Goal: Task Accomplishment & Management: Manage account settings

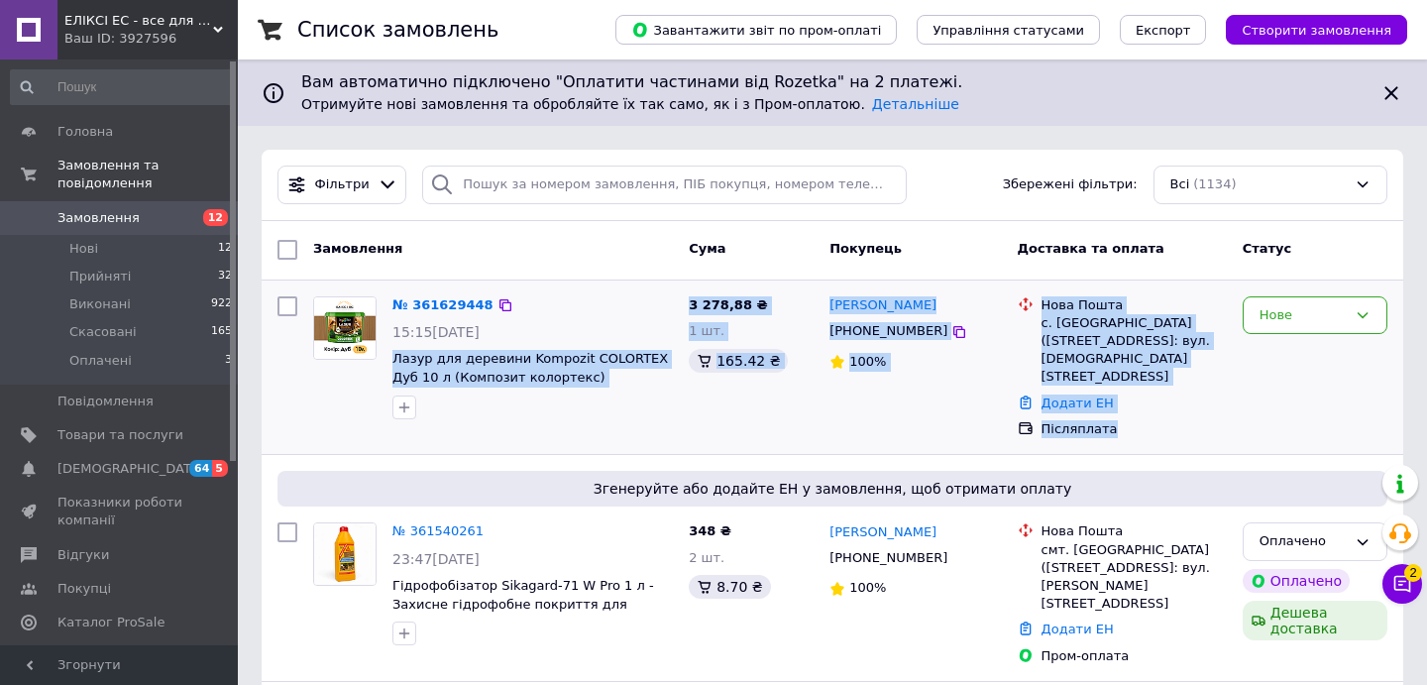
drag, startPoint x: 1127, startPoint y: 407, endPoint x: 390, endPoint y: 360, distance: 737.8
click at [390, 360] on div "№ 361629448 15:15[DATE] Лазур для деревини Kompozit COLORTEX Дуб 10 л (Композит…" at bounding box center [833, 367] width 1126 height 159
copy div "Лазур для деревини Kompozit COLORTEX Дуб 10 л (Композит колортекс) 3 278,88 ₴ 1…"
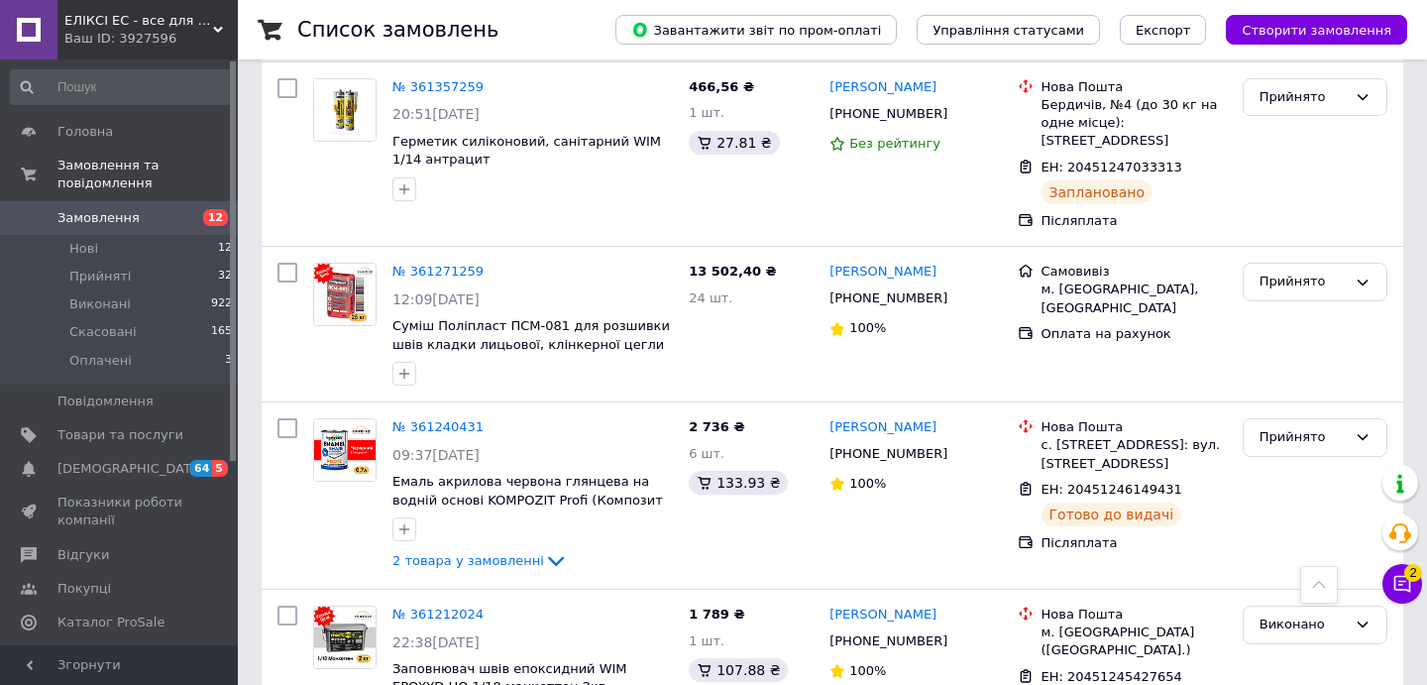
scroll to position [2852, 0]
drag, startPoint x: 951, startPoint y: 80, endPoint x: 826, endPoint y: 71, distance: 125.2
click at [826, 256] on div "[PERSON_NAME] [PHONE_NUMBER] 100%" at bounding box center [914, 325] width 187 height 139
copy link "[PERSON_NAME]"
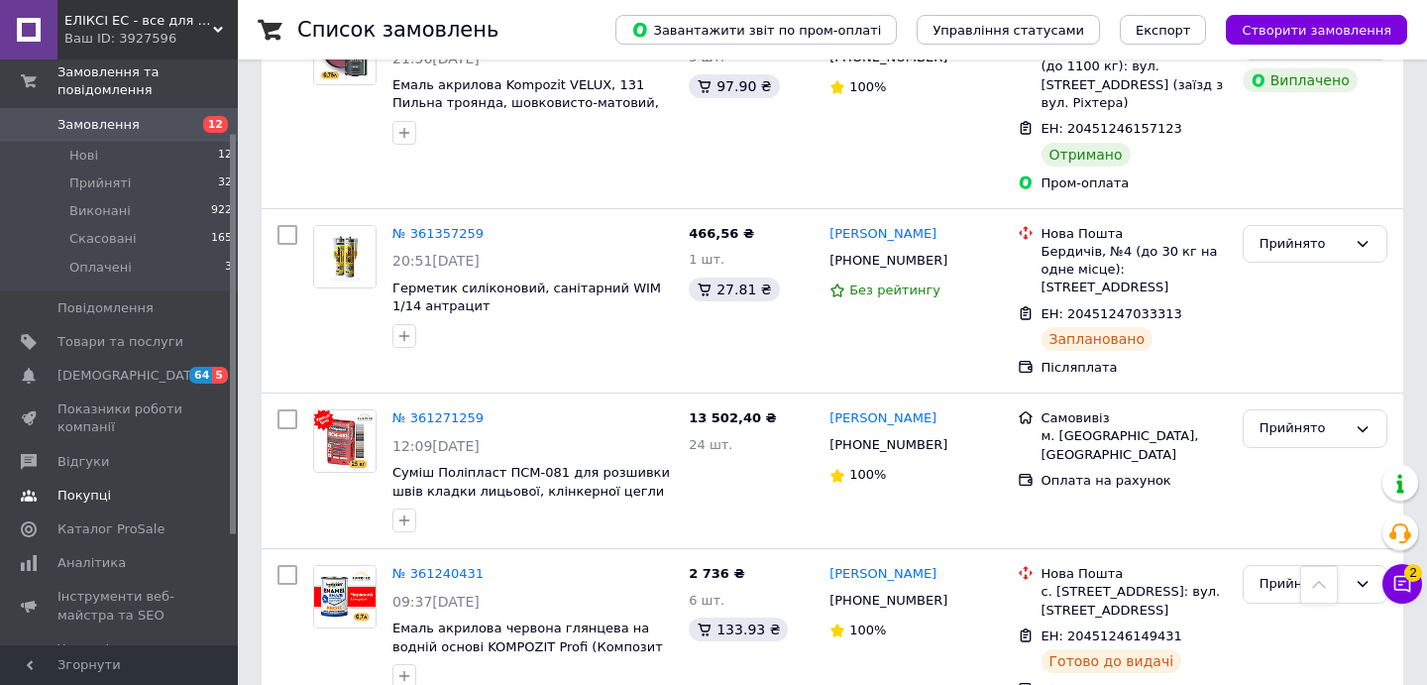
scroll to position [110, 0]
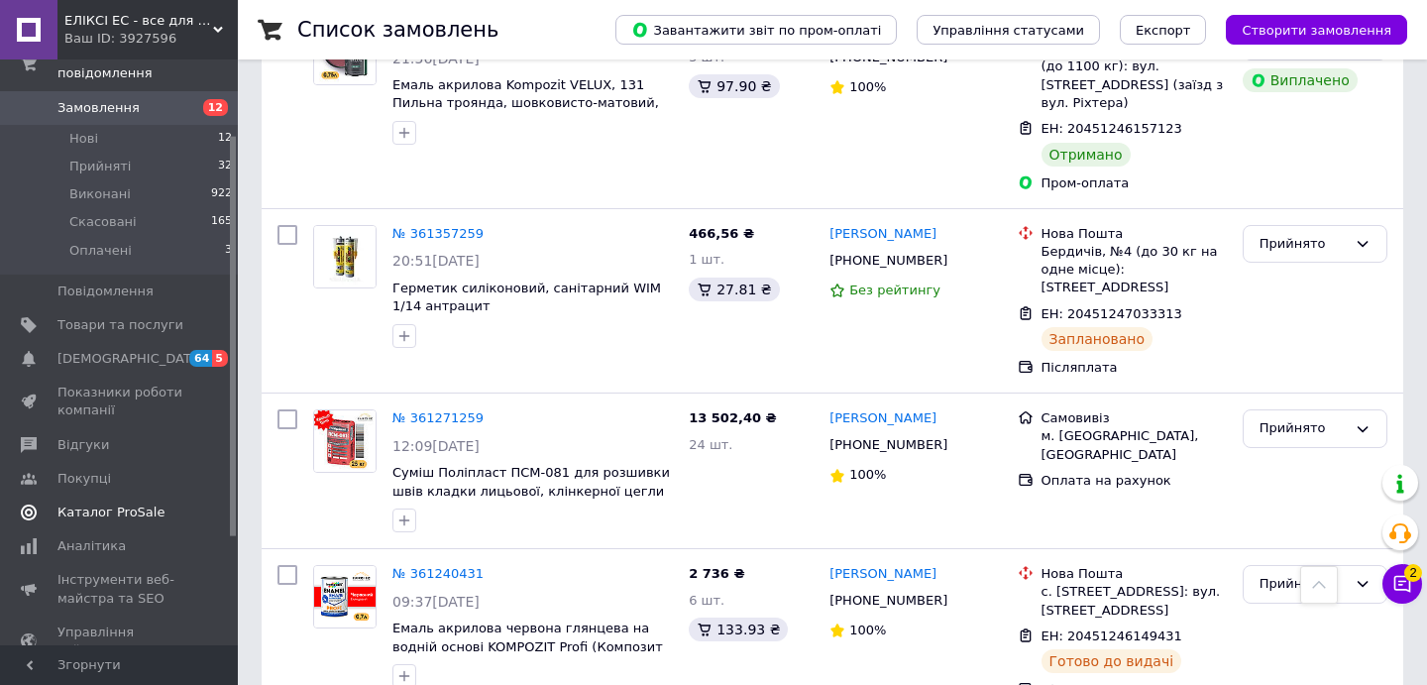
click at [139, 514] on span "Каталог ProSale" at bounding box center [110, 512] width 107 height 18
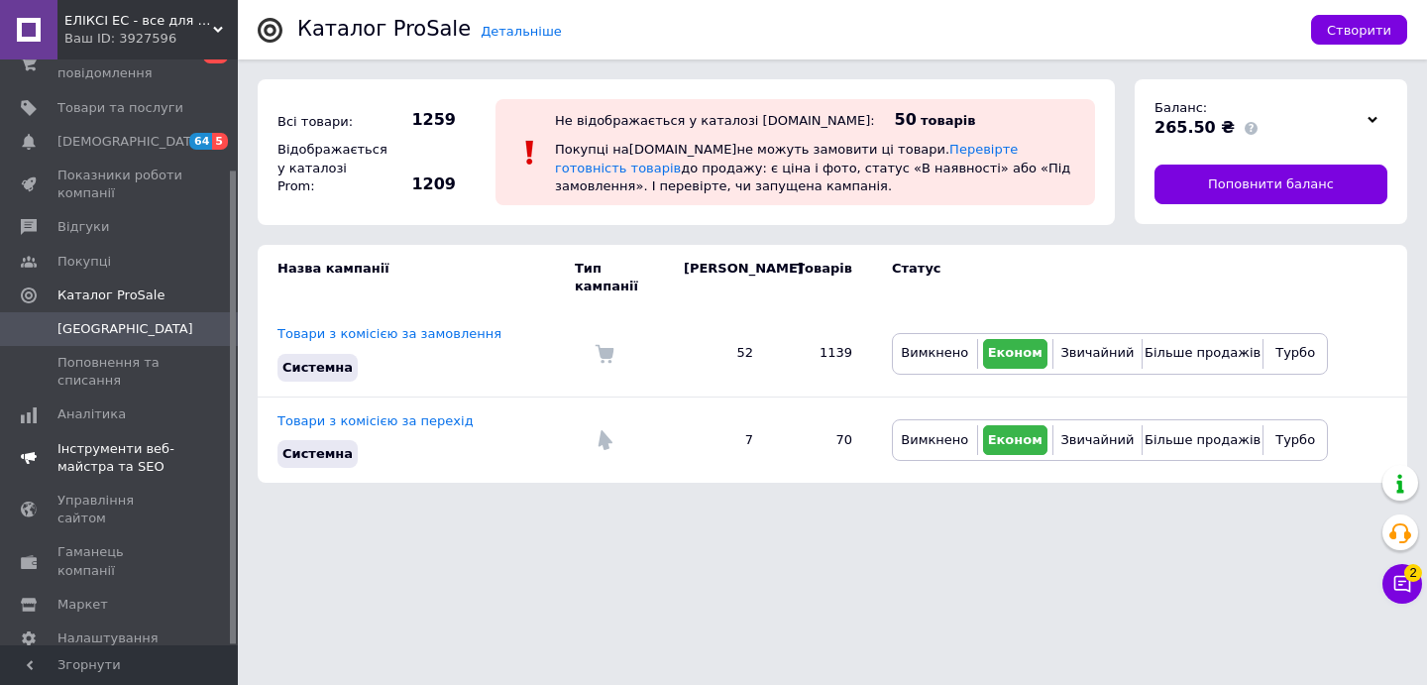
scroll to position [136, 0]
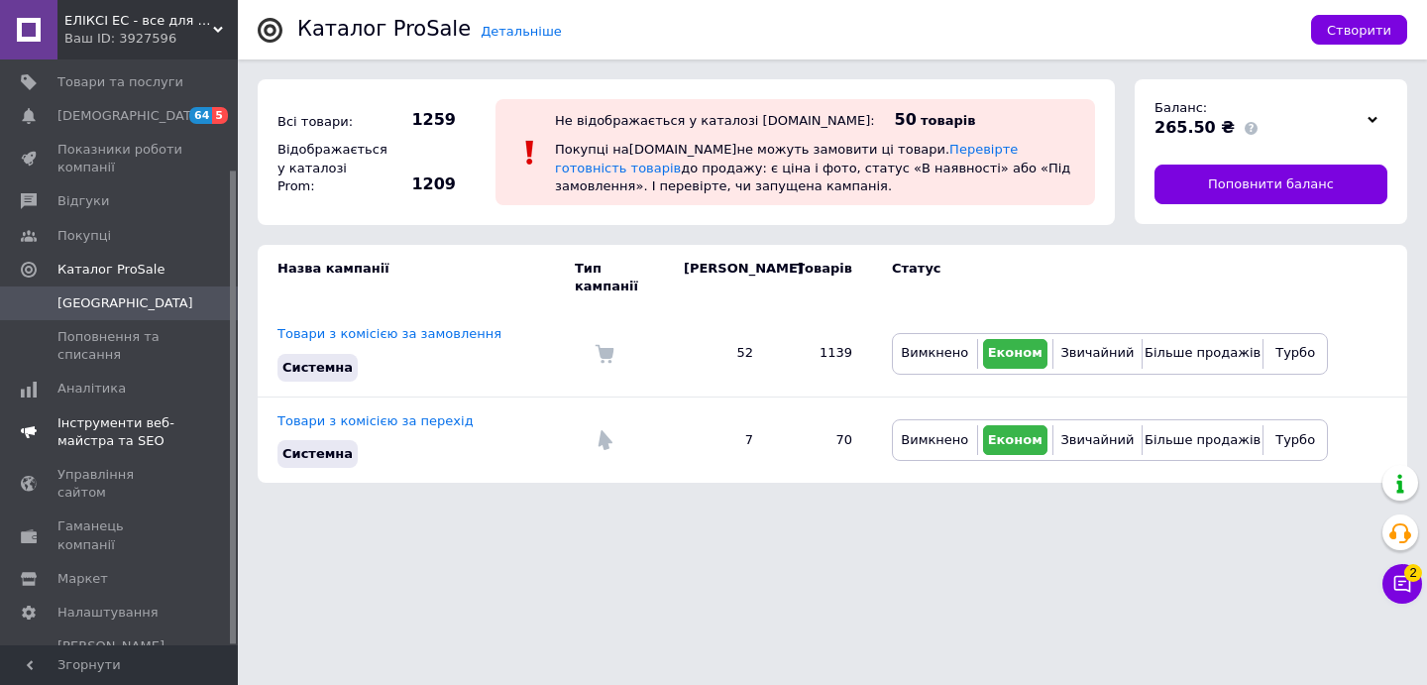
click at [119, 426] on span "Інструменти веб-майстра та SEO" at bounding box center [120, 432] width 126 height 36
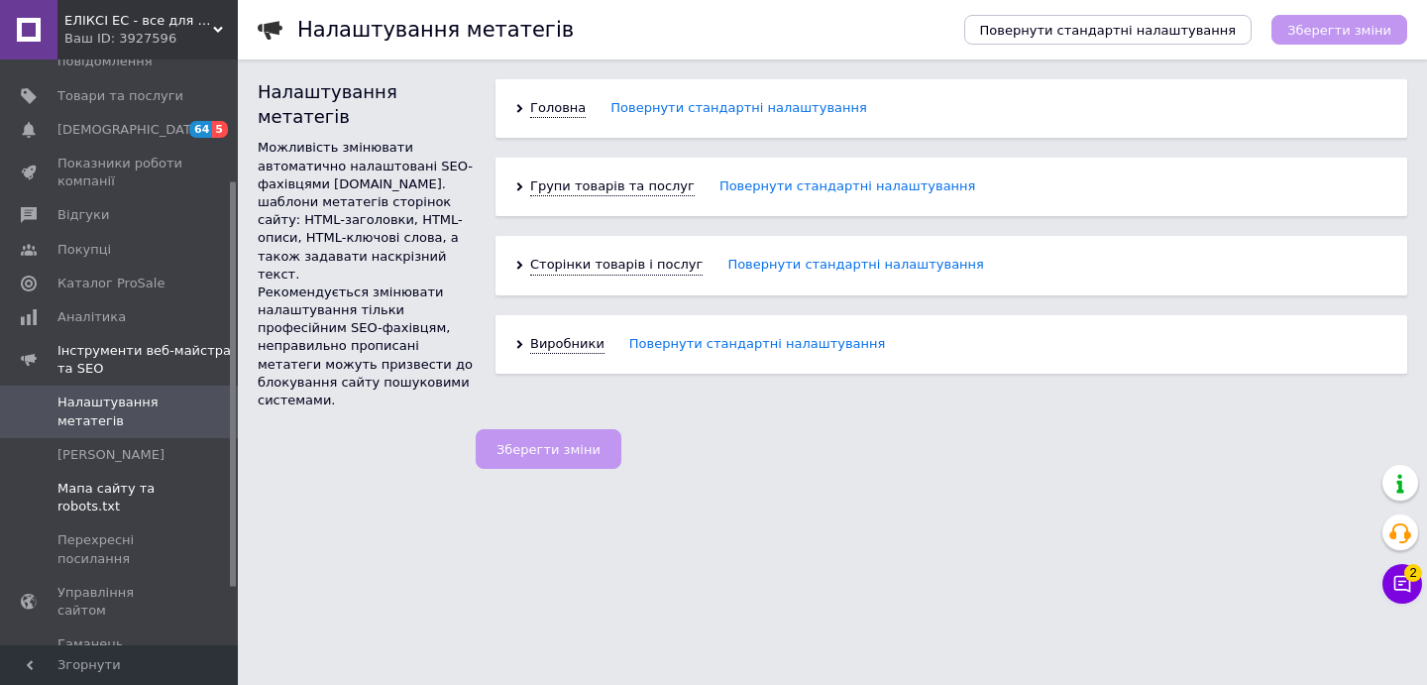
scroll to position [97, 0]
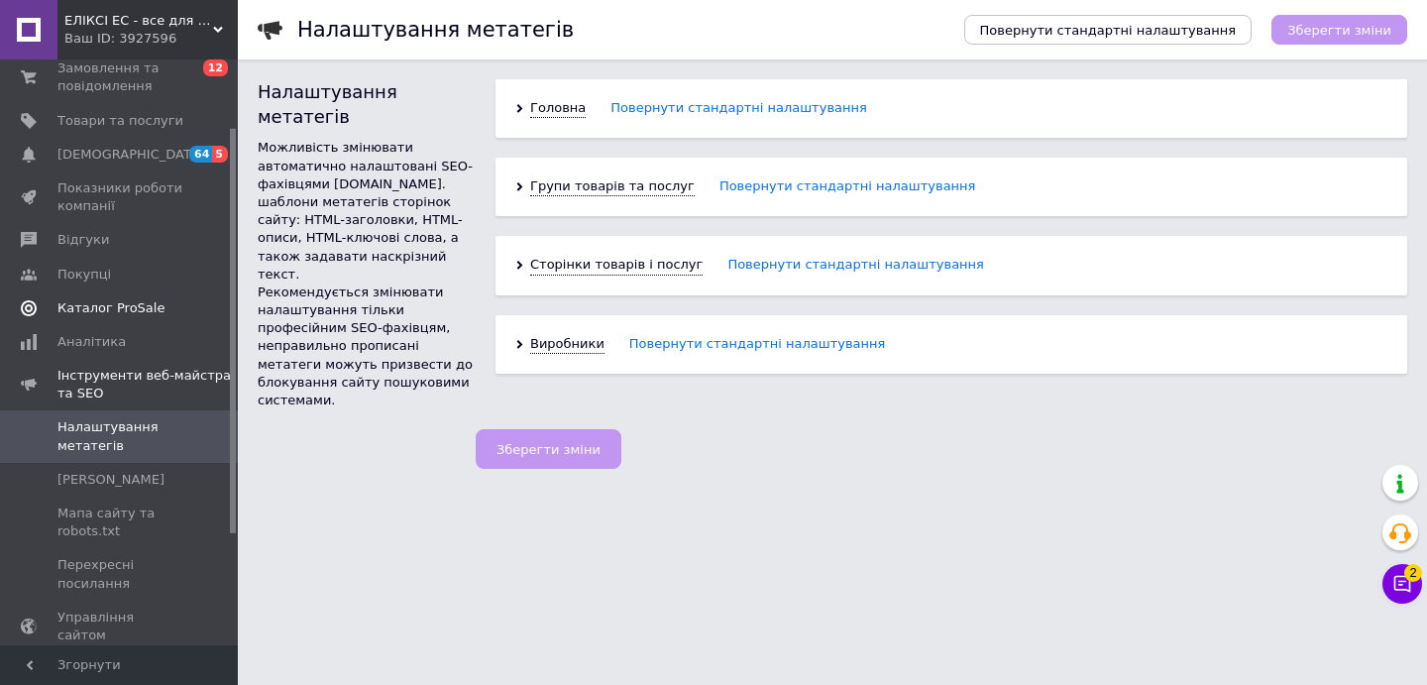
click at [112, 313] on span "Каталог ProSale" at bounding box center [110, 308] width 107 height 18
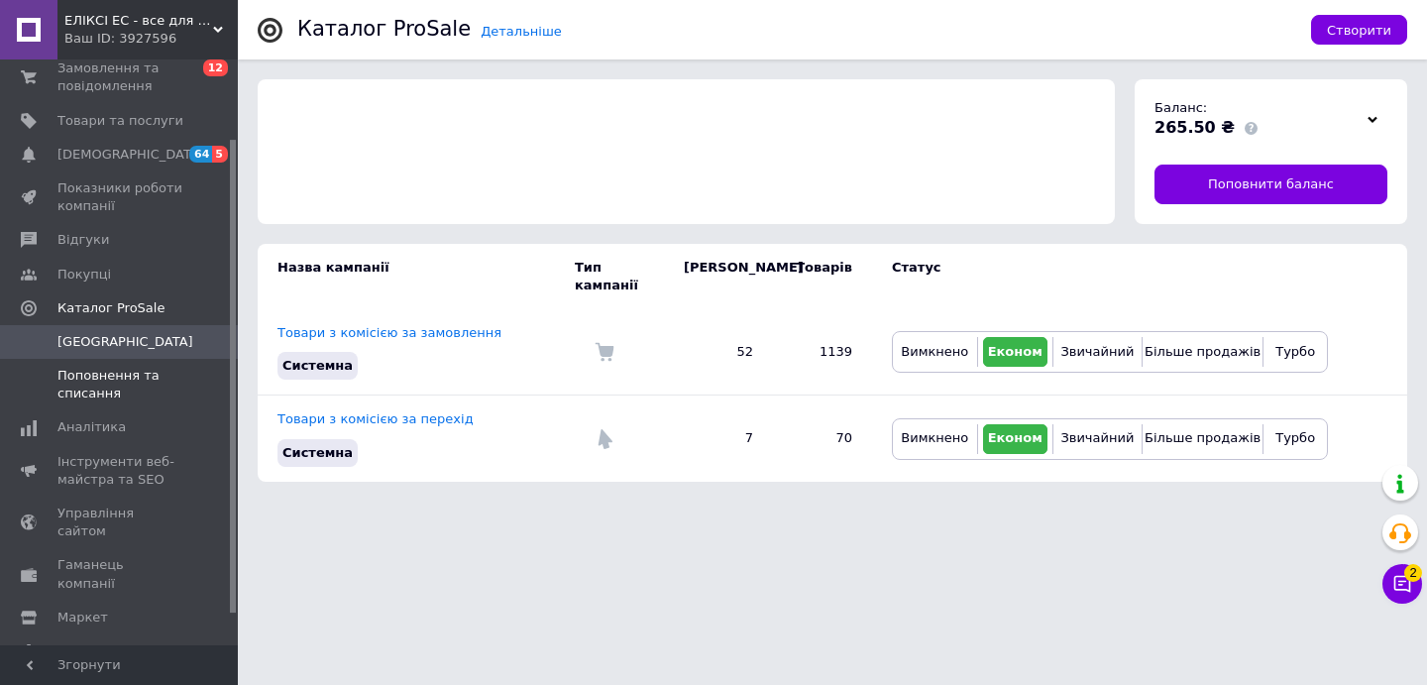
click at [116, 386] on span "Поповнення та списання" at bounding box center [120, 385] width 126 height 36
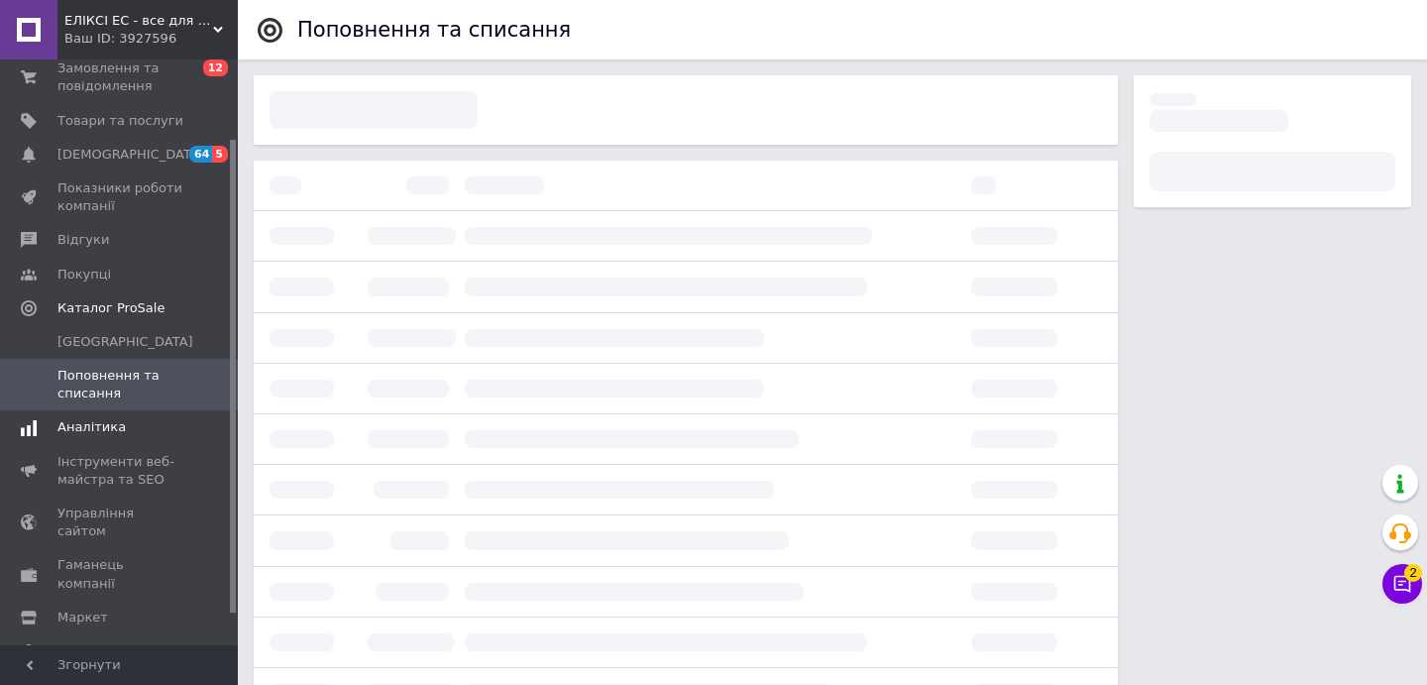
click at [142, 433] on span "Аналітика" at bounding box center [120, 427] width 126 height 18
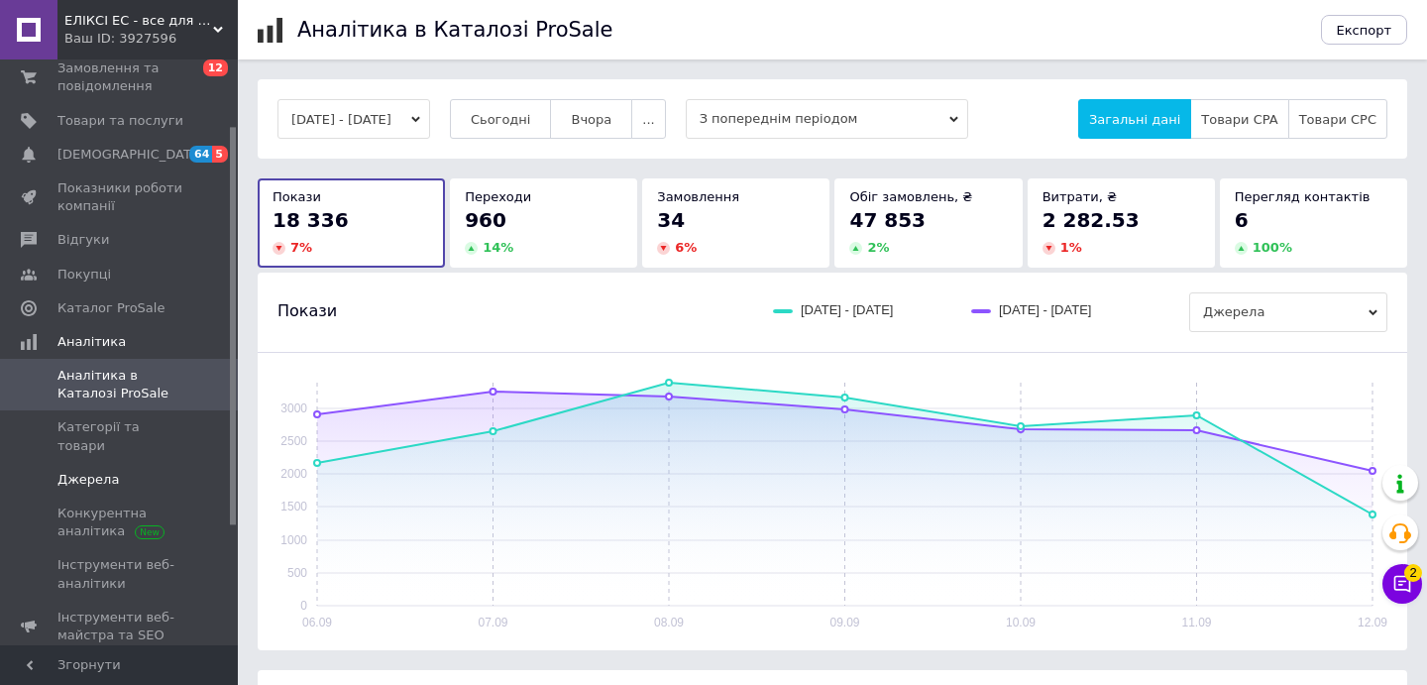
click at [127, 471] on span "Джерела" at bounding box center [120, 480] width 126 height 18
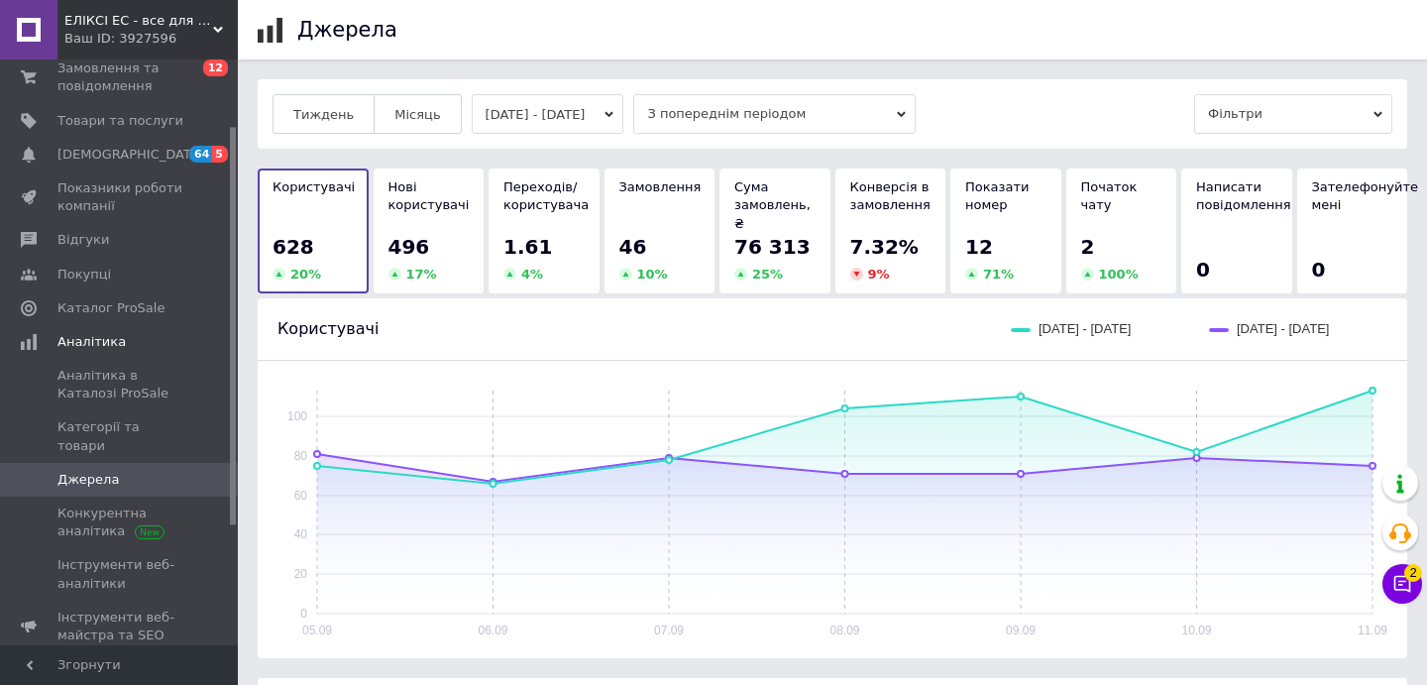
click at [607, 127] on button "[DATE] - [DATE]" at bounding box center [548, 114] width 153 height 40
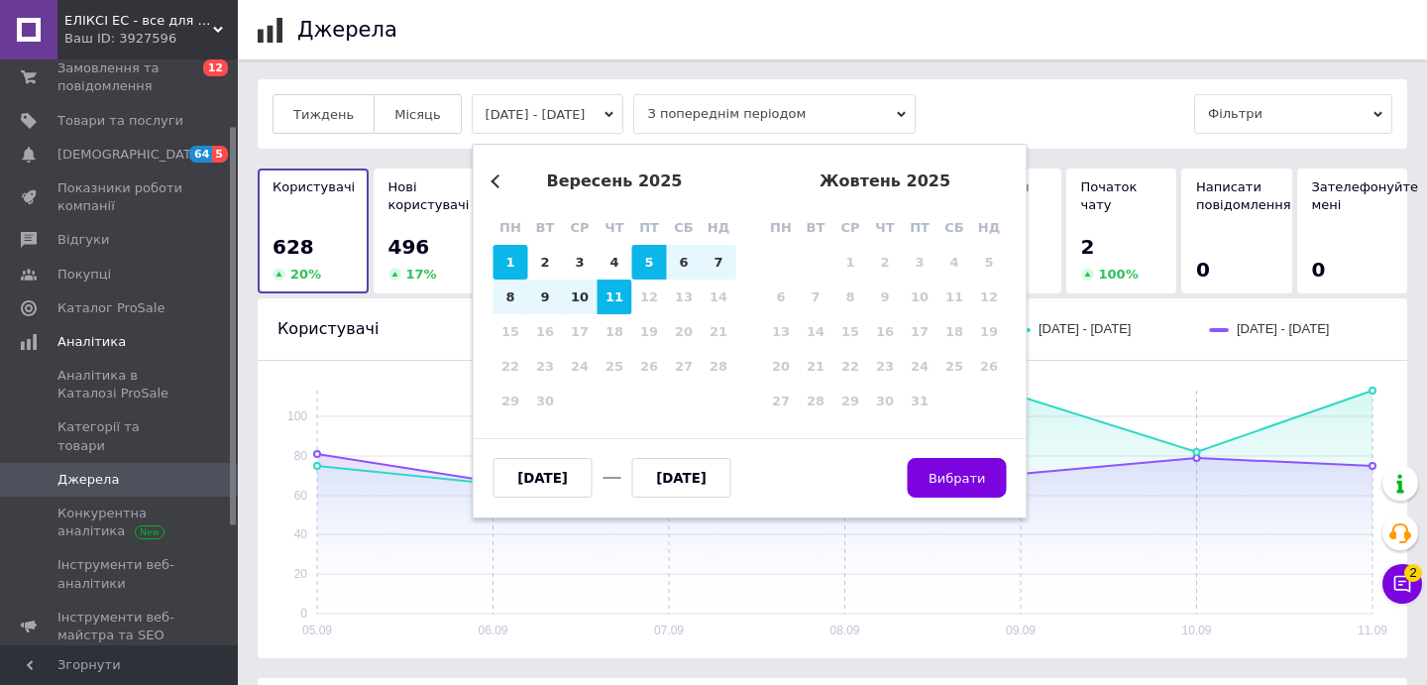
click at [506, 254] on div "1" at bounding box center [510, 262] width 35 height 35
type input "[DATE]"
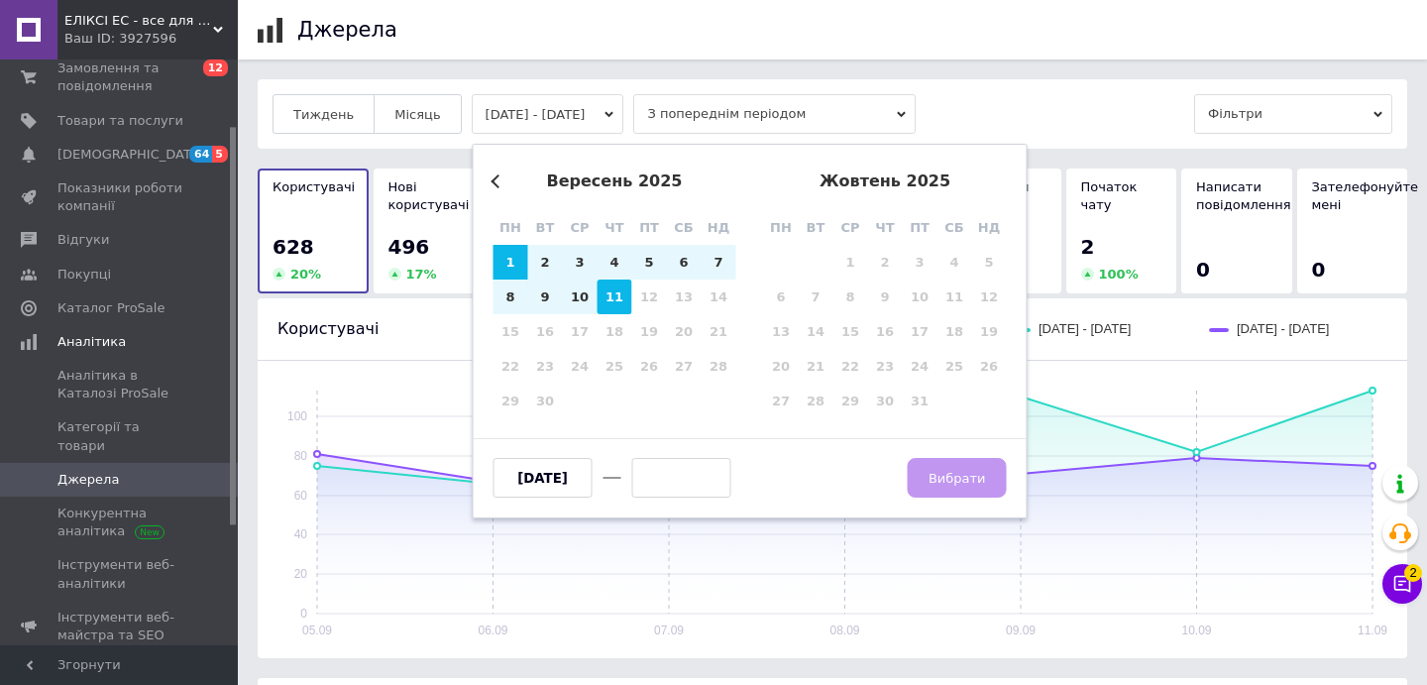
click at [628, 303] on div "11" at bounding box center [615, 296] width 35 height 35
type input "[DATE]"
click at [935, 482] on span "Вибрати" at bounding box center [956, 478] width 57 height 15
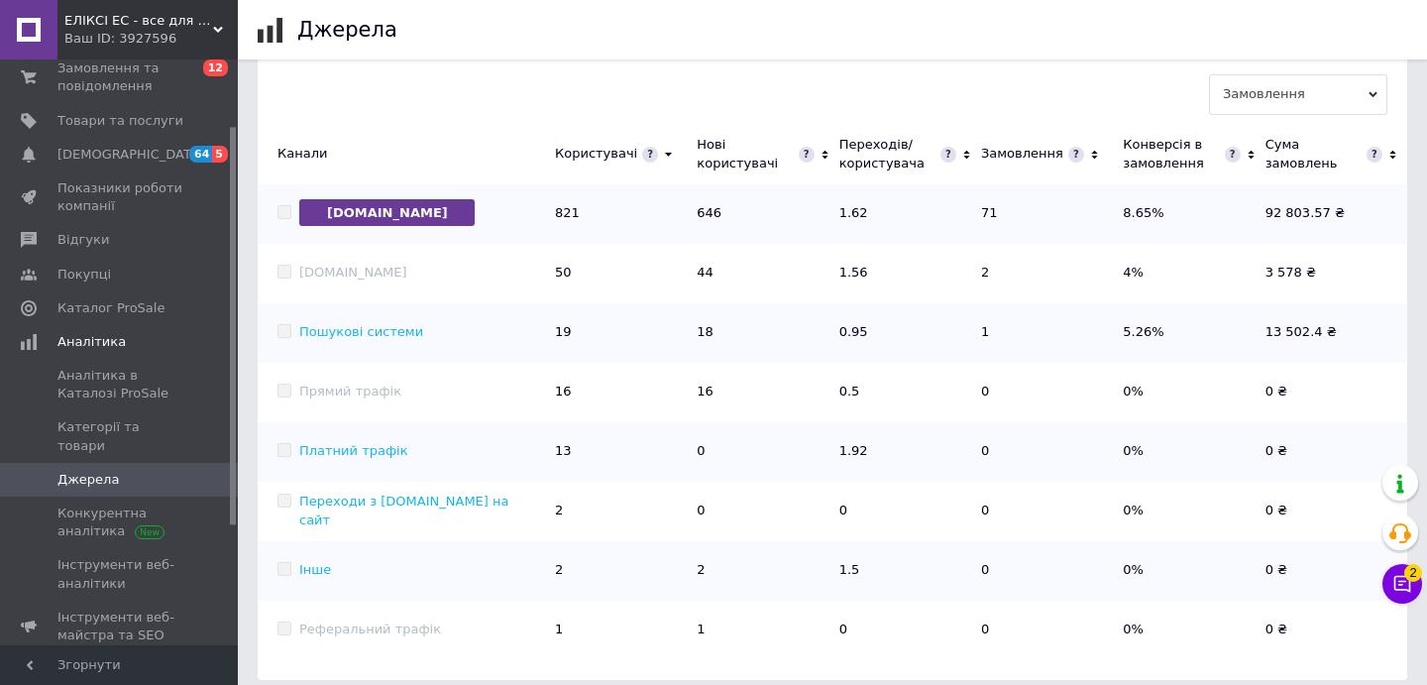
scroll to position [637, 0]
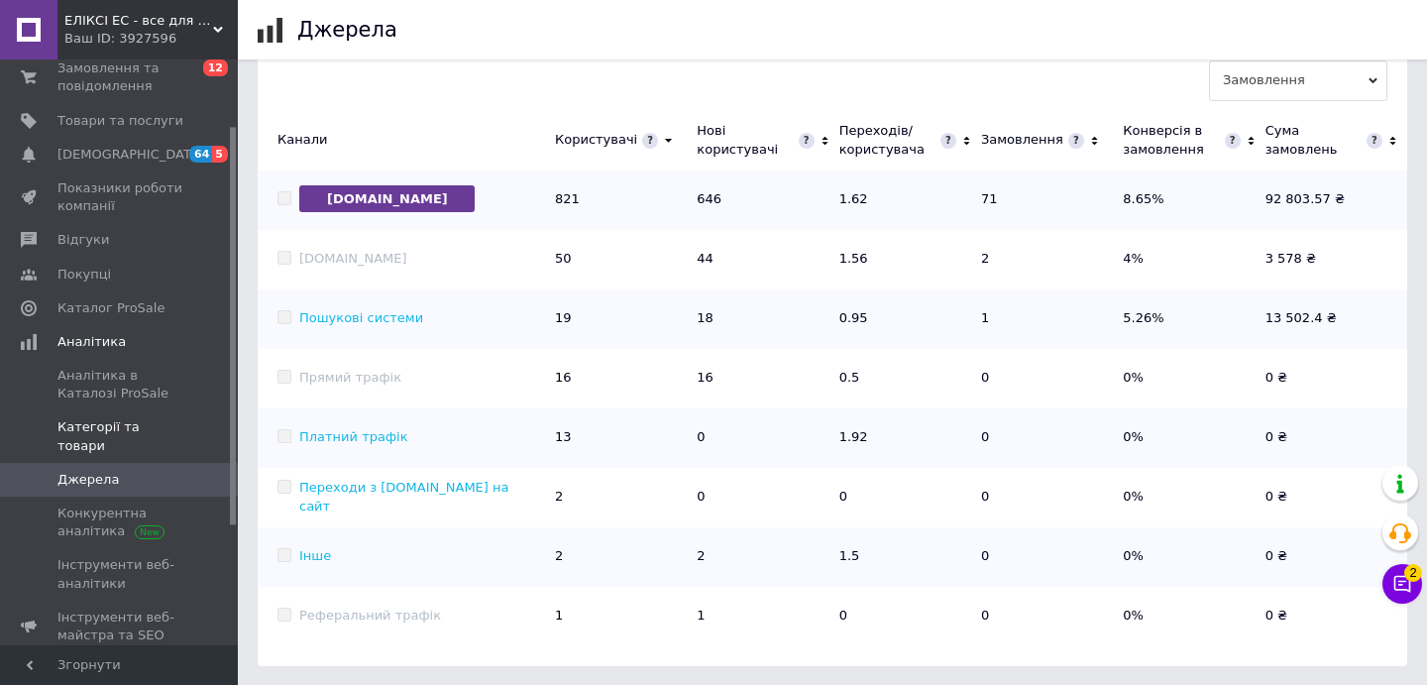
click at [170, 424] on span "Категорії та товари" at bounding box center [120, 436] width 126 height 36
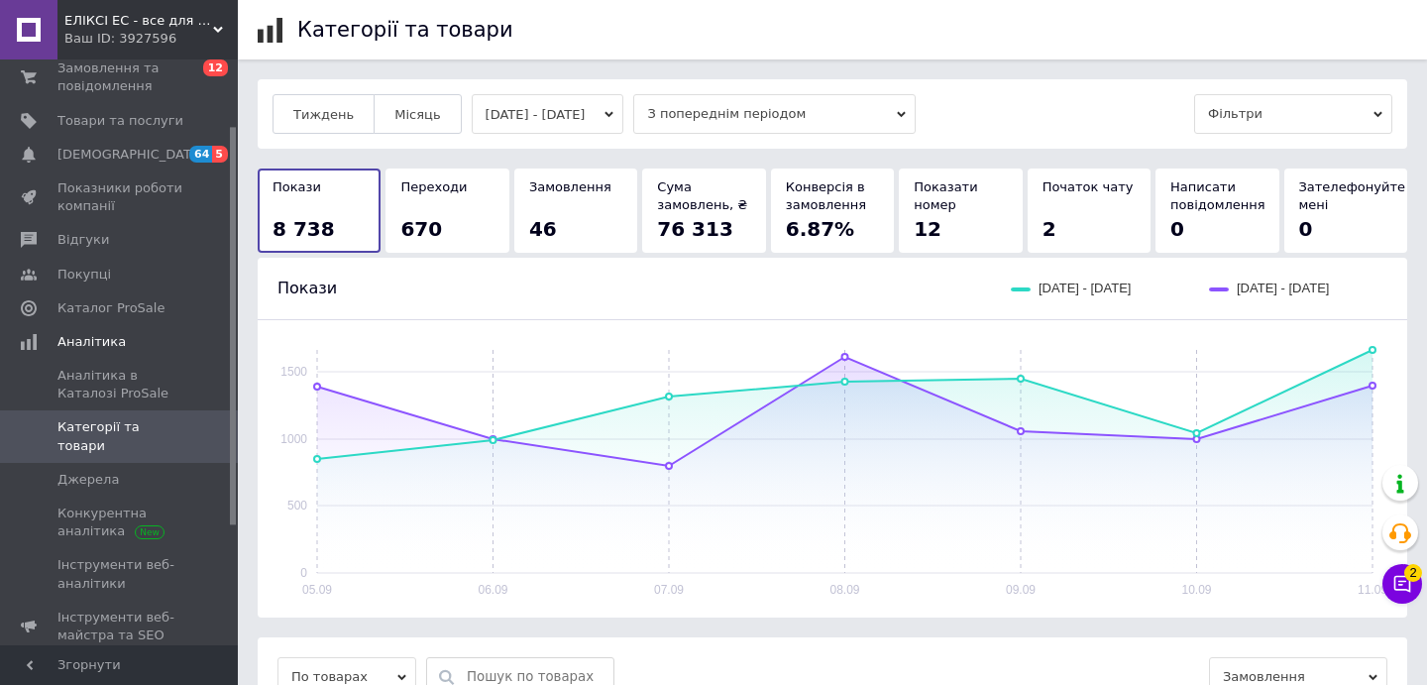
click at [571, 129] on button "[DATE] - [DATE]" at bounding box center [548, 114] width 153 height 40
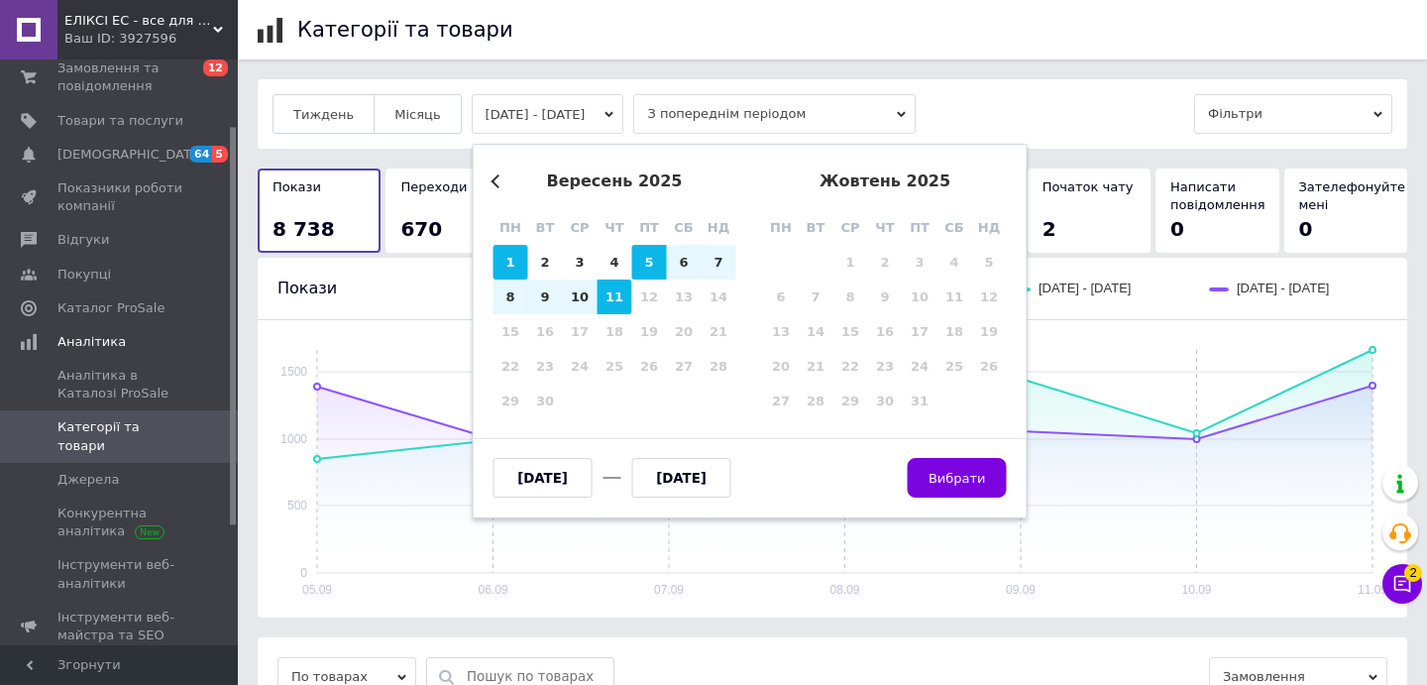
click at [515, 250] on div "1" at bounding box center [510, 262] width 35 height 35
type input "[DATE]"
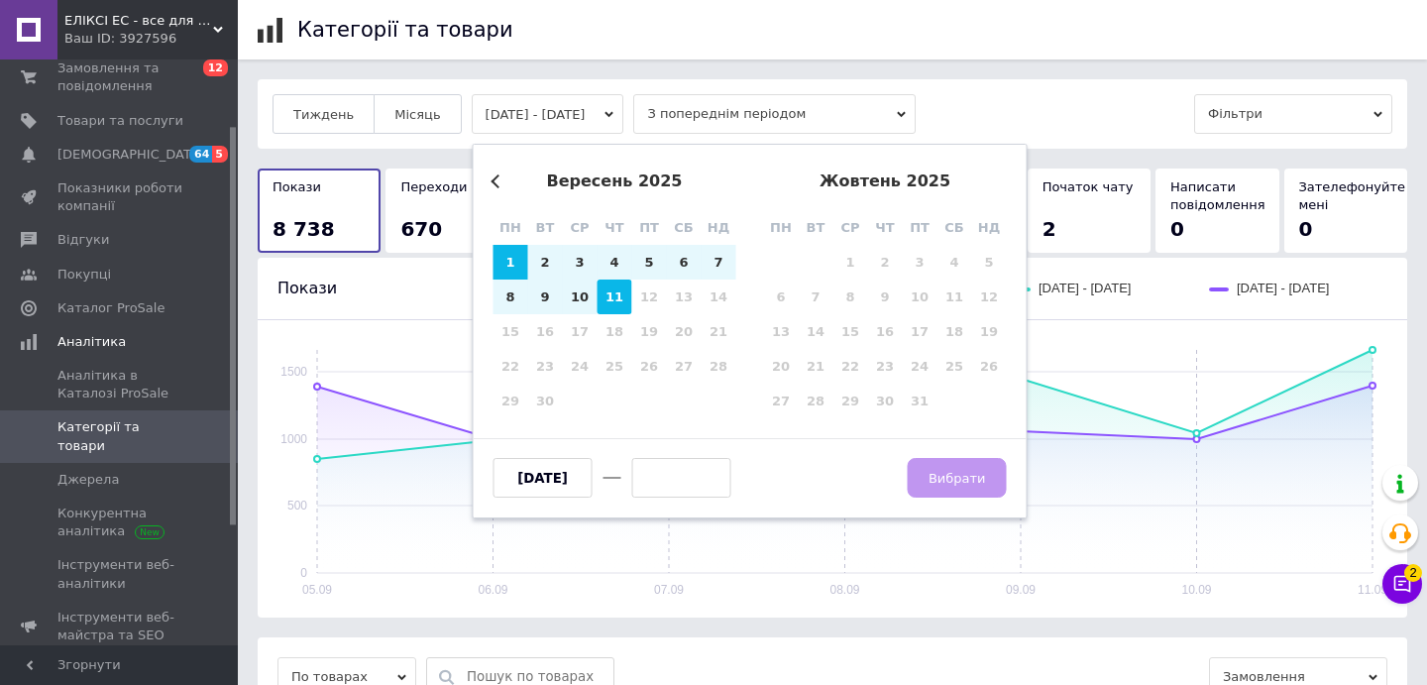
click at [615, 287] on div "11" at bounding box center [615, 296] width 35 height 35
type input "[DATE]"
click at [992, 492] on button "Вибрати" at bounding box center [957, 478] width 99 height 40
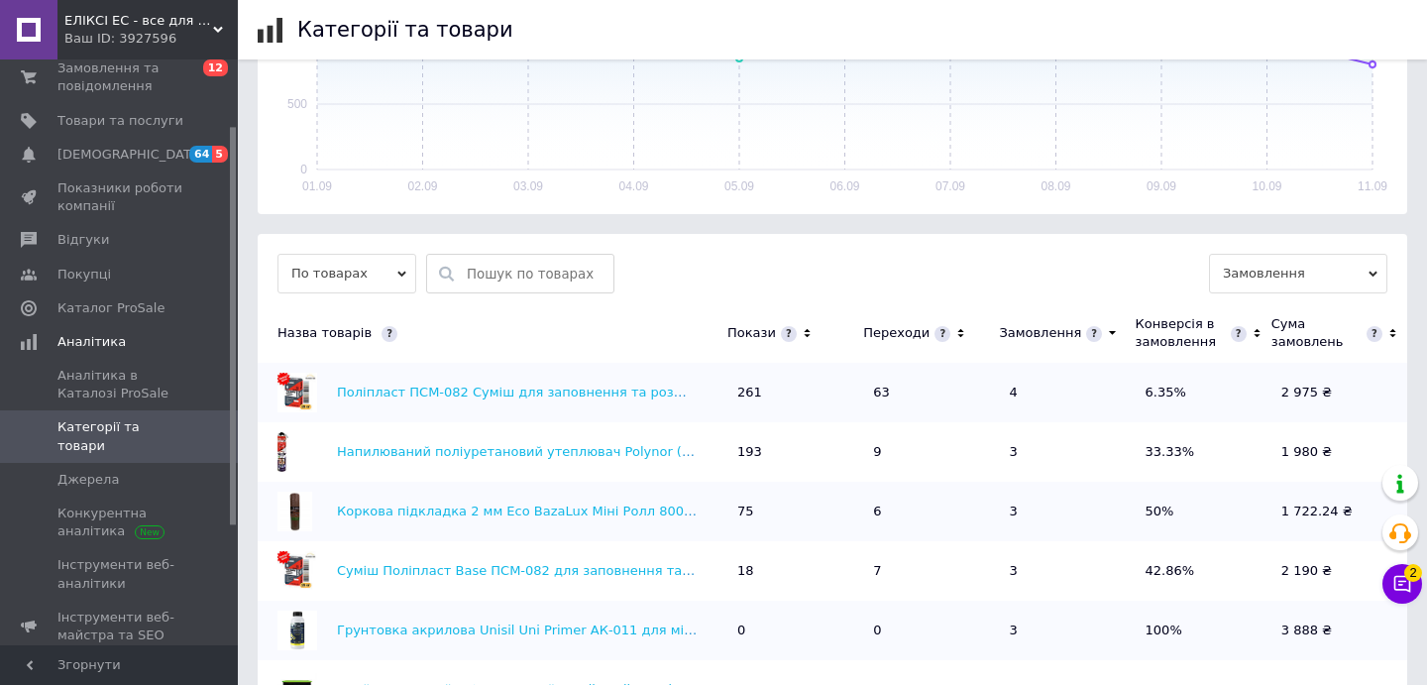
scroll to position [427, 0]
click at [954, 332] on icon at bounding box center [960, 332] width 13 height 17
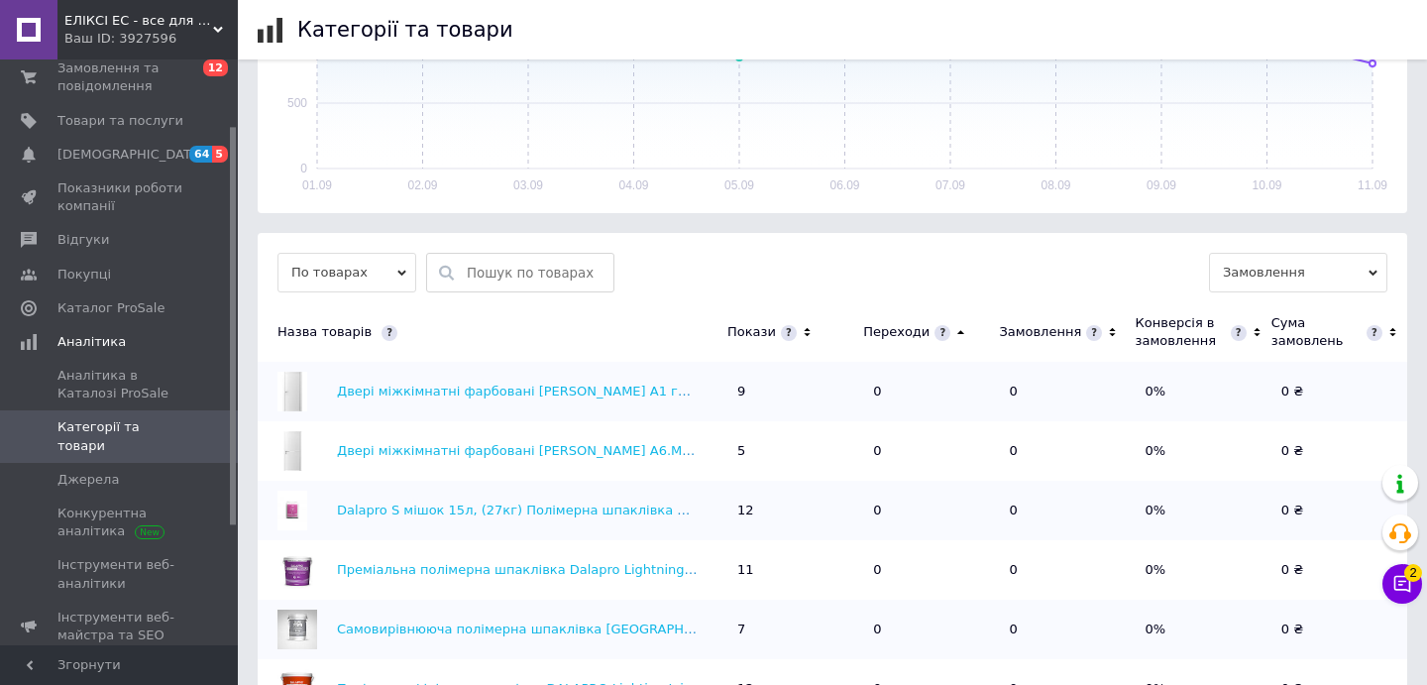
click at [957, 333] on icon at bounding box center [960, 333] width 7 height 4
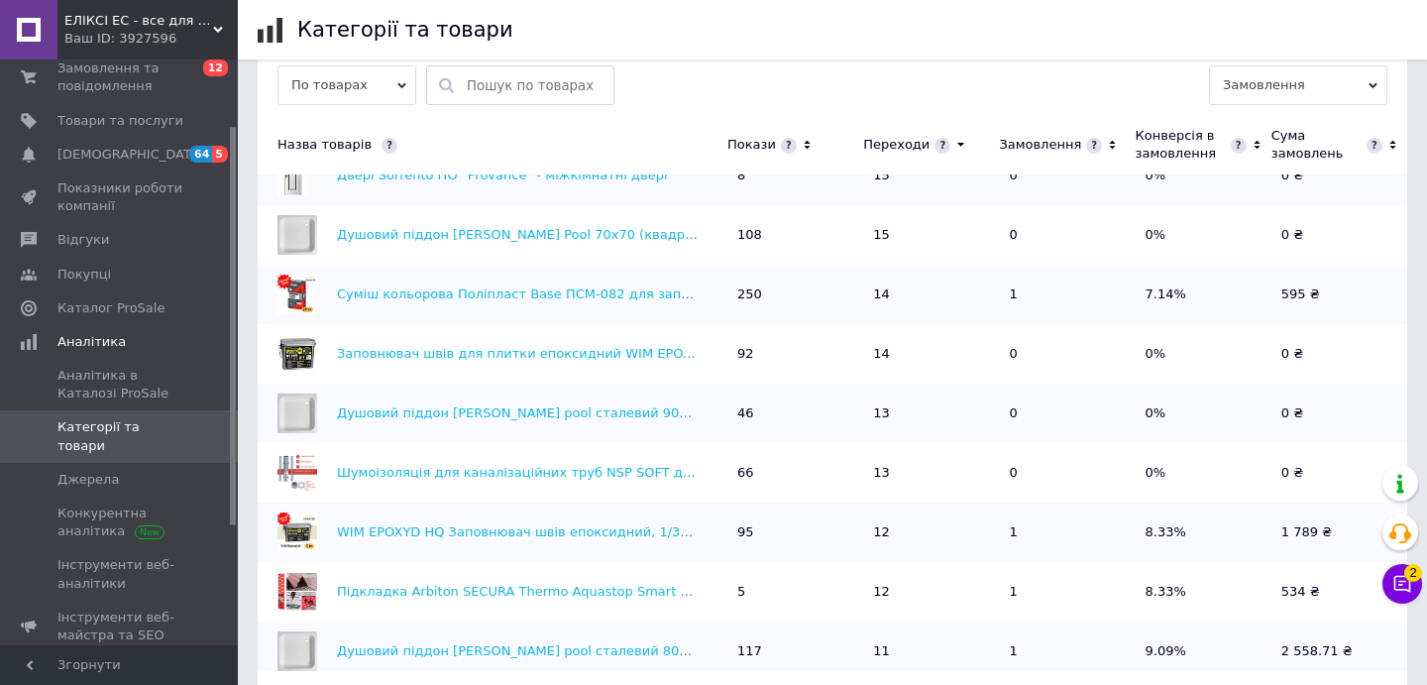
scroll to position [497, 0]
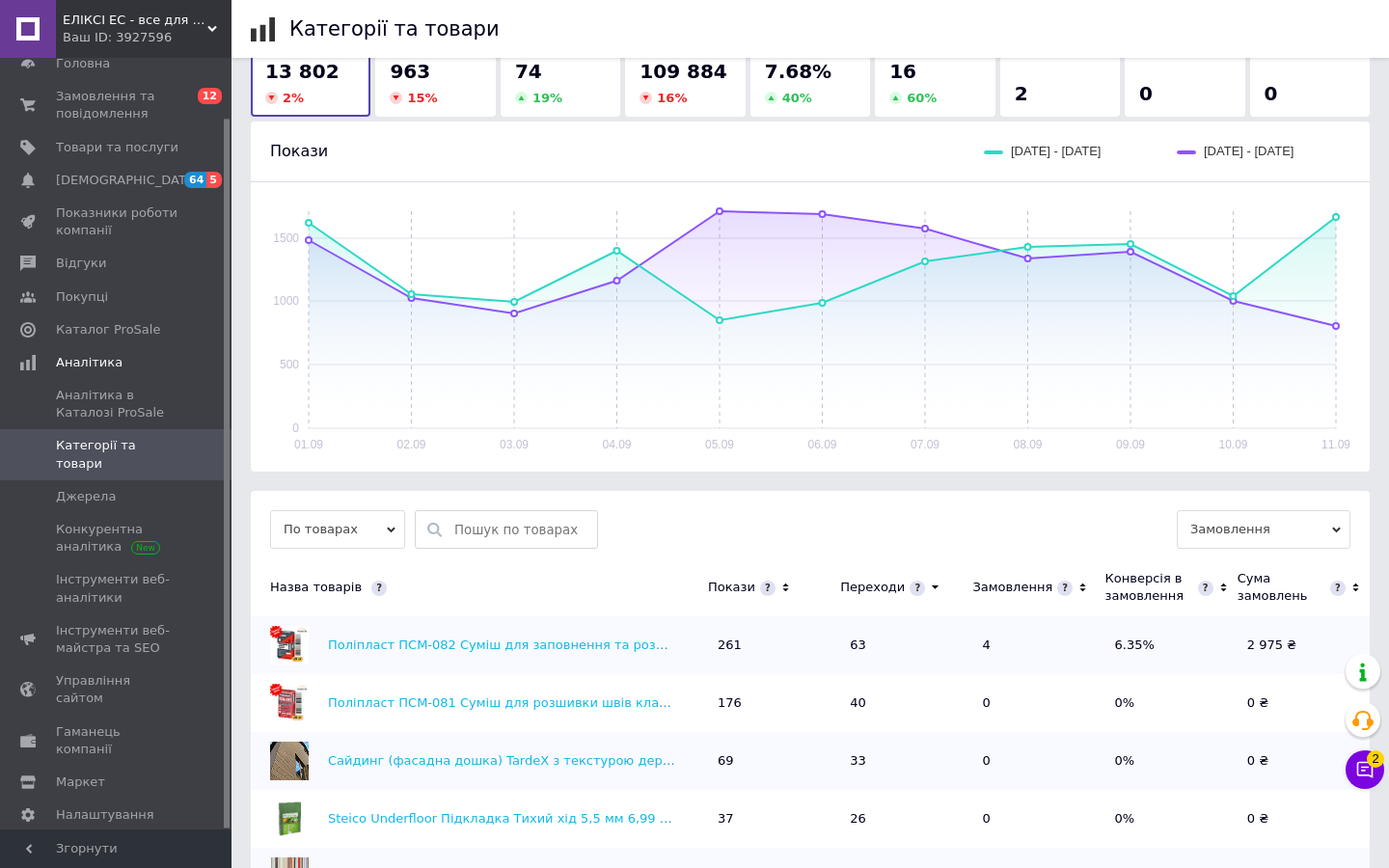
click at [348, 517] on span "По товарах" at bounding box center [337, 529] width 135 height 39
click at [381, 583] on li "За категоріями" at bounding box center [337, 594] width 135 height 27
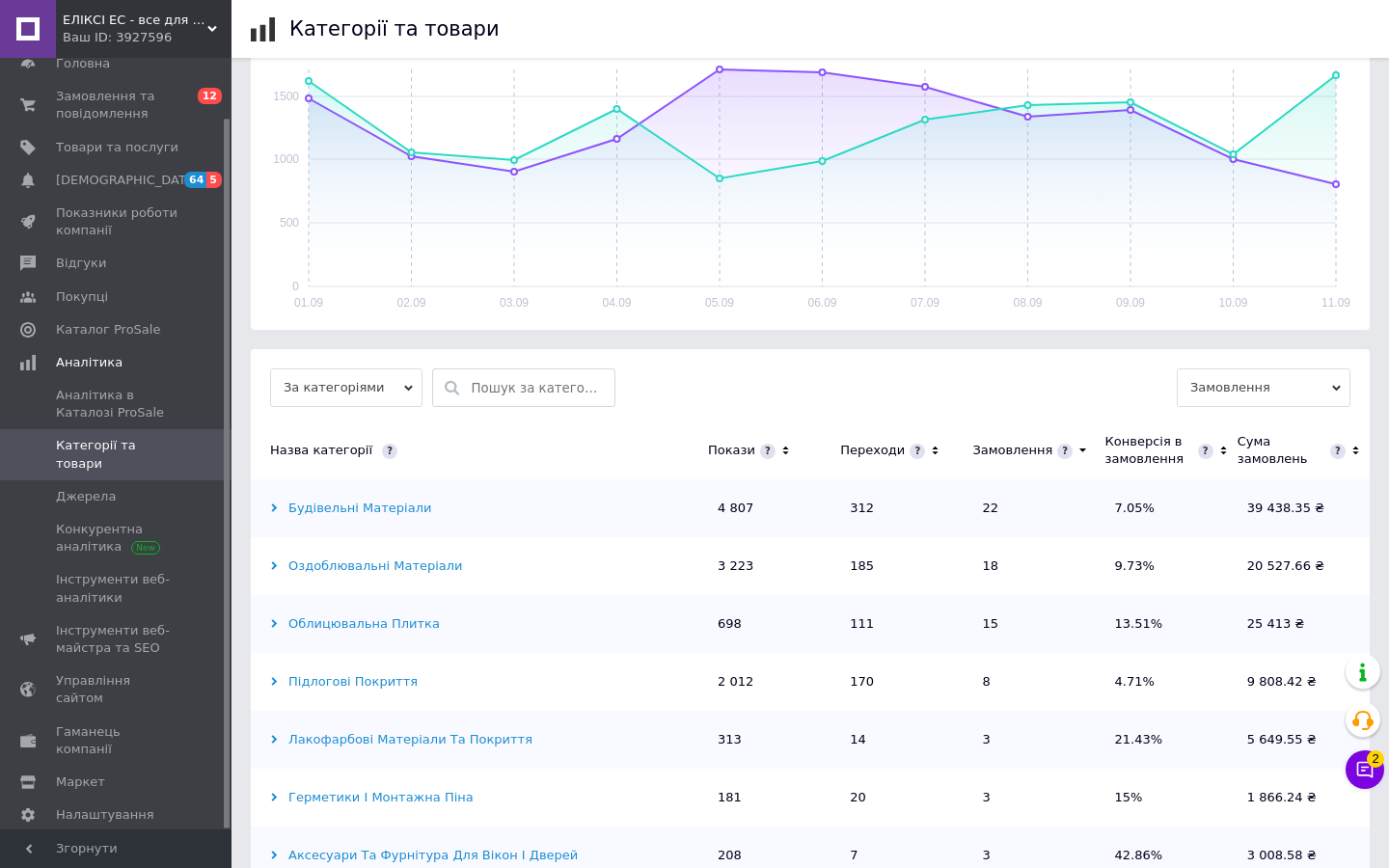
click at [1329, 383] on span "Замовлення" at bounding box center [1263, 388] width 173 height 39
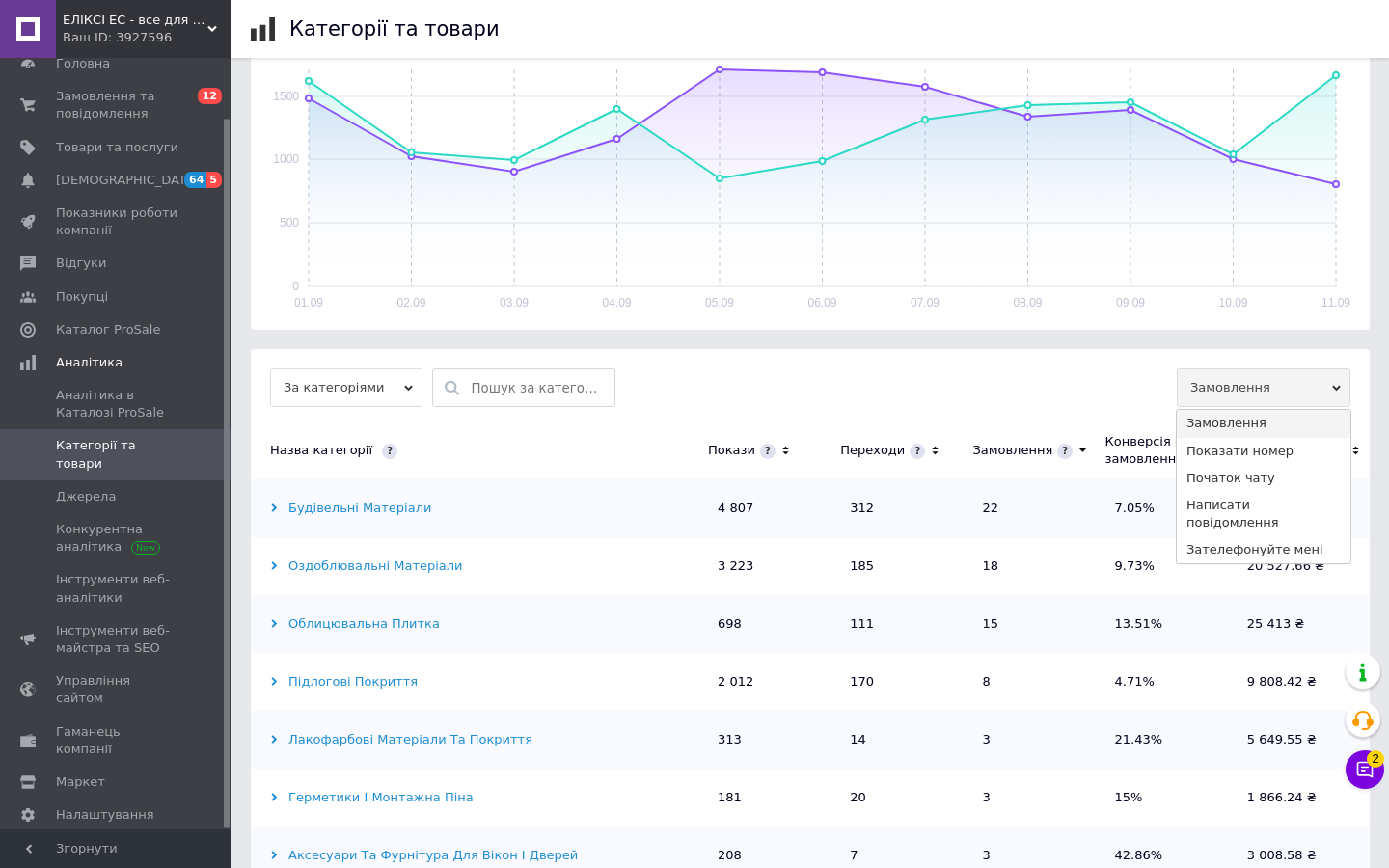
click at [1076, 403] on div "За категоріями Замовлення Замовлення Показати номер Початок чату Написати повід…" at bounding box center [810, 388] width 1080 height 39
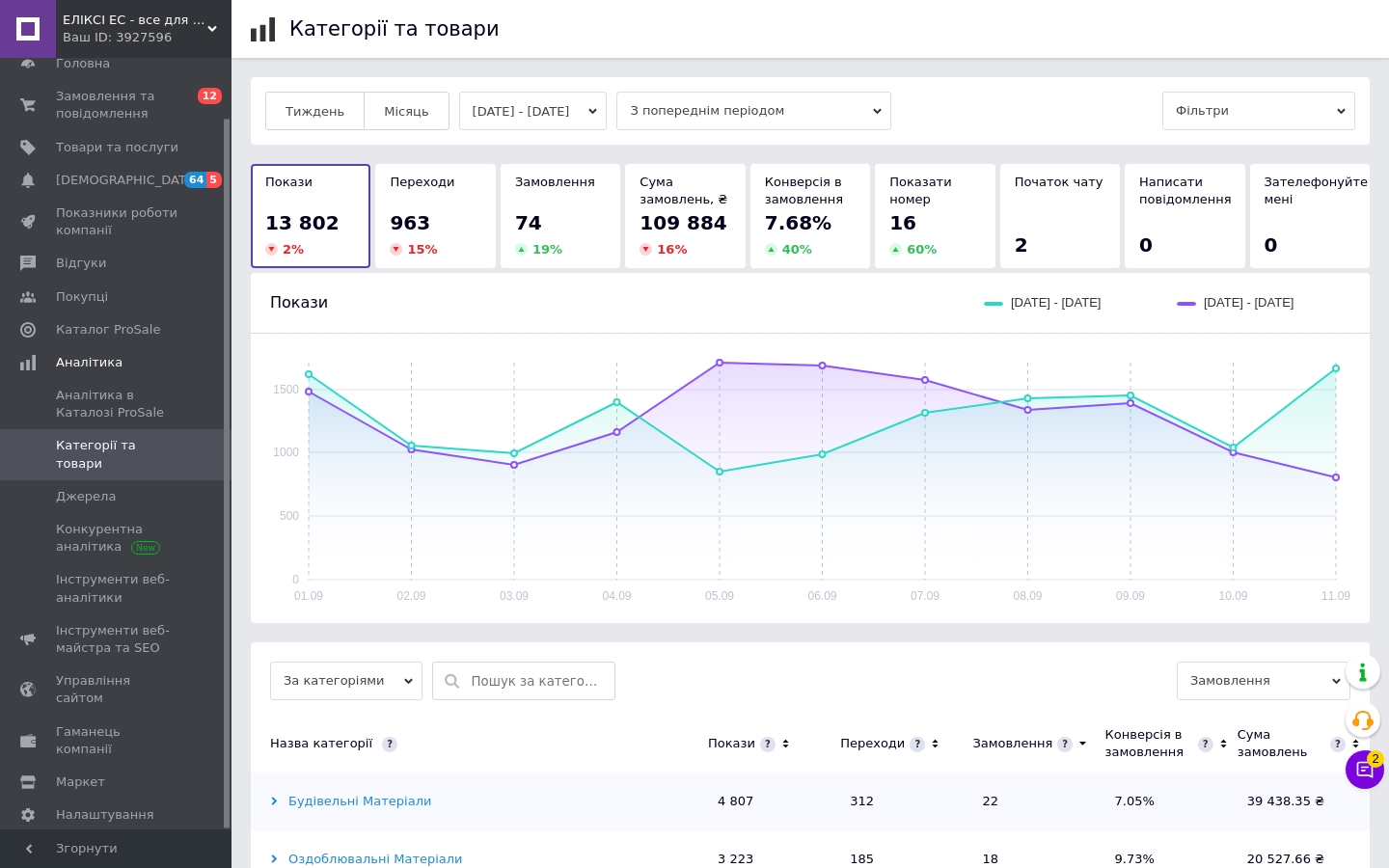
click at [1223, 104] on span "Фільтри" at bounding box center [1259, 111] width 193 height 39
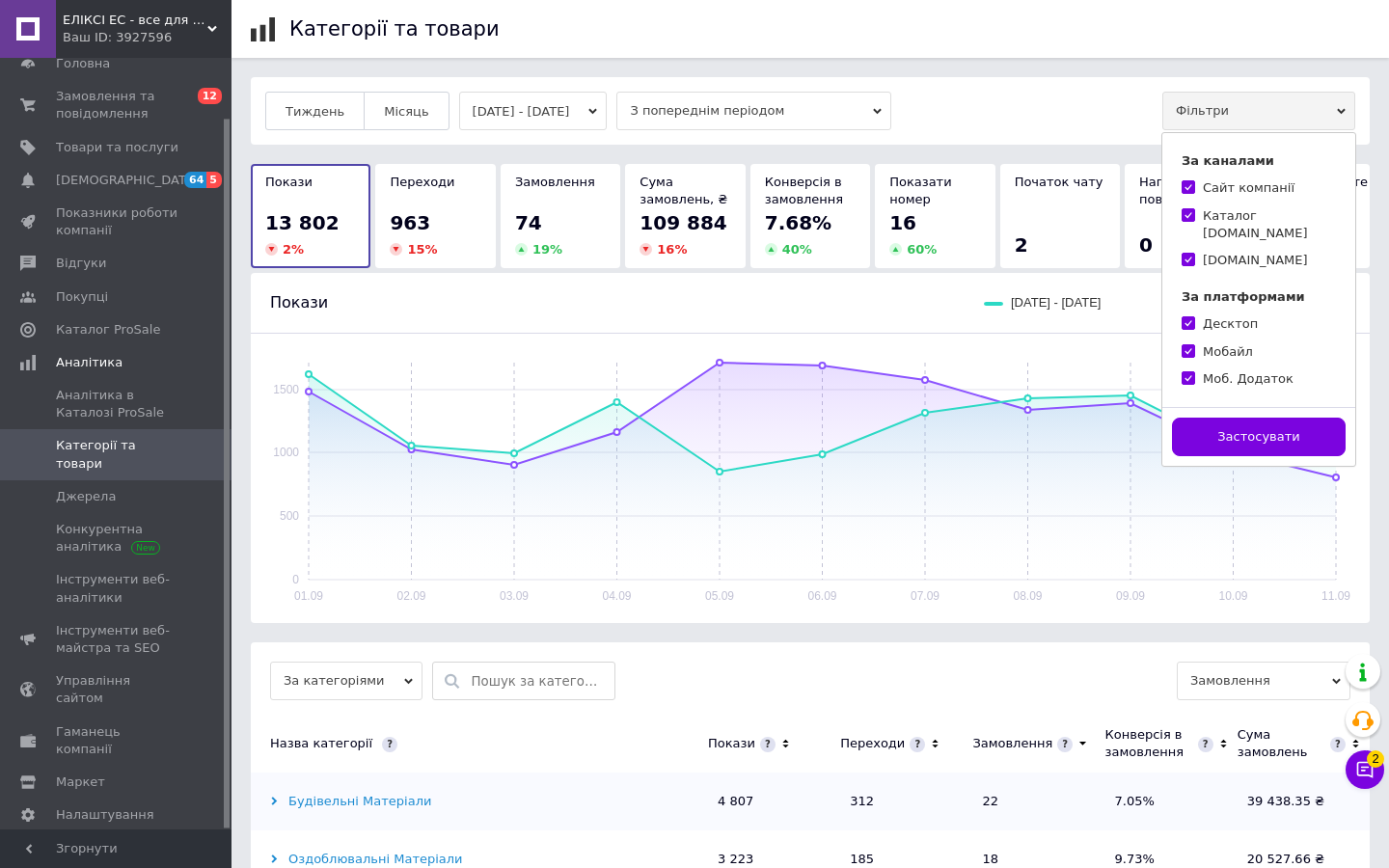
click at [1071, 98] on div "Тиждень Місяць [DATE] - [DATE] З попереднім періодом Фільтри За каналами Сайт к…" at bounding box center [811, 111] width 1090 height 39
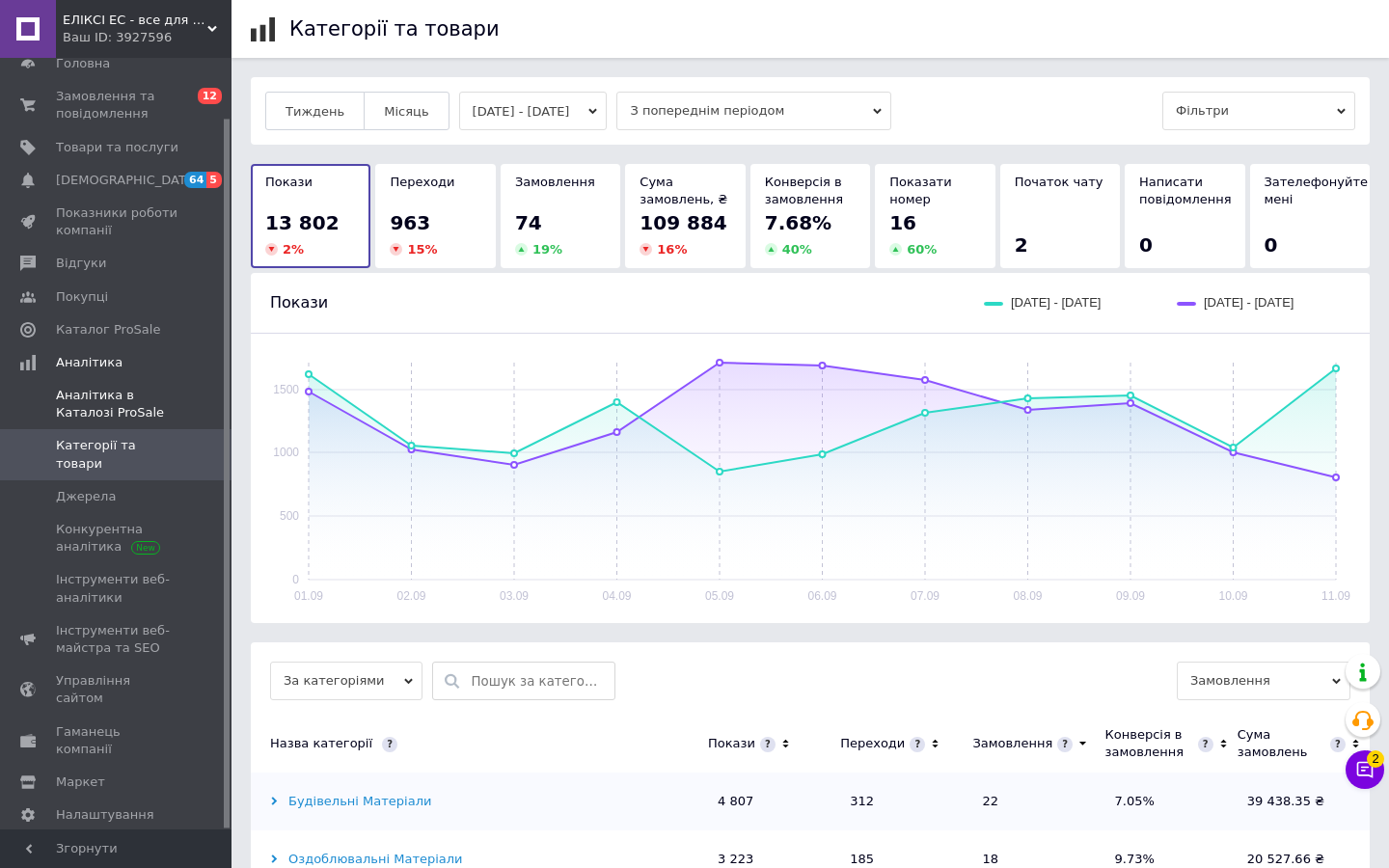
click at [147, 414] on span "Аналітика в Каталозі ProSale" at bounding box center [117, 404] width 123 height 35
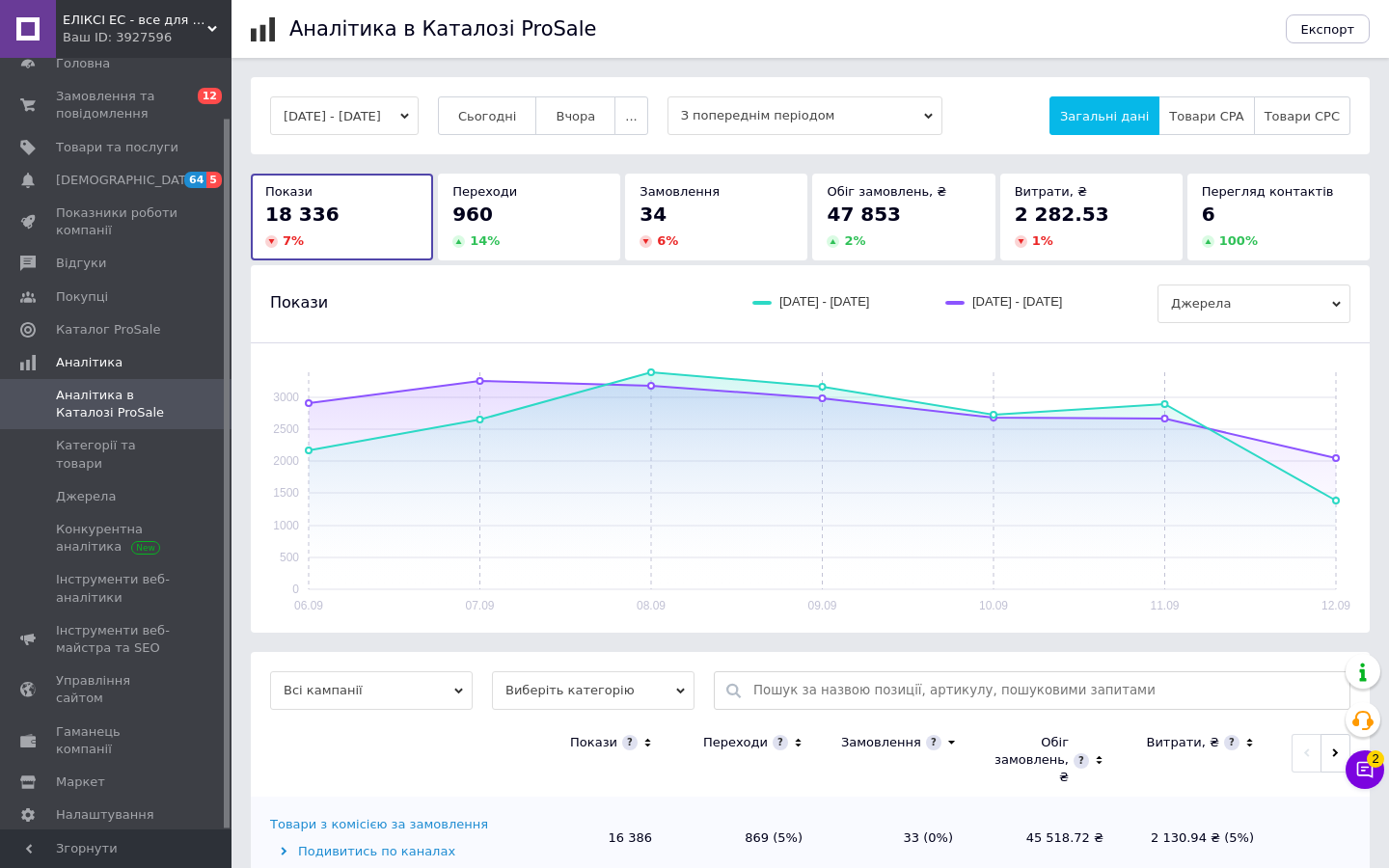
click at [416, 125] on button "[DATE] - [DATE]" at bounding box center [344, 116] width 149 height 39
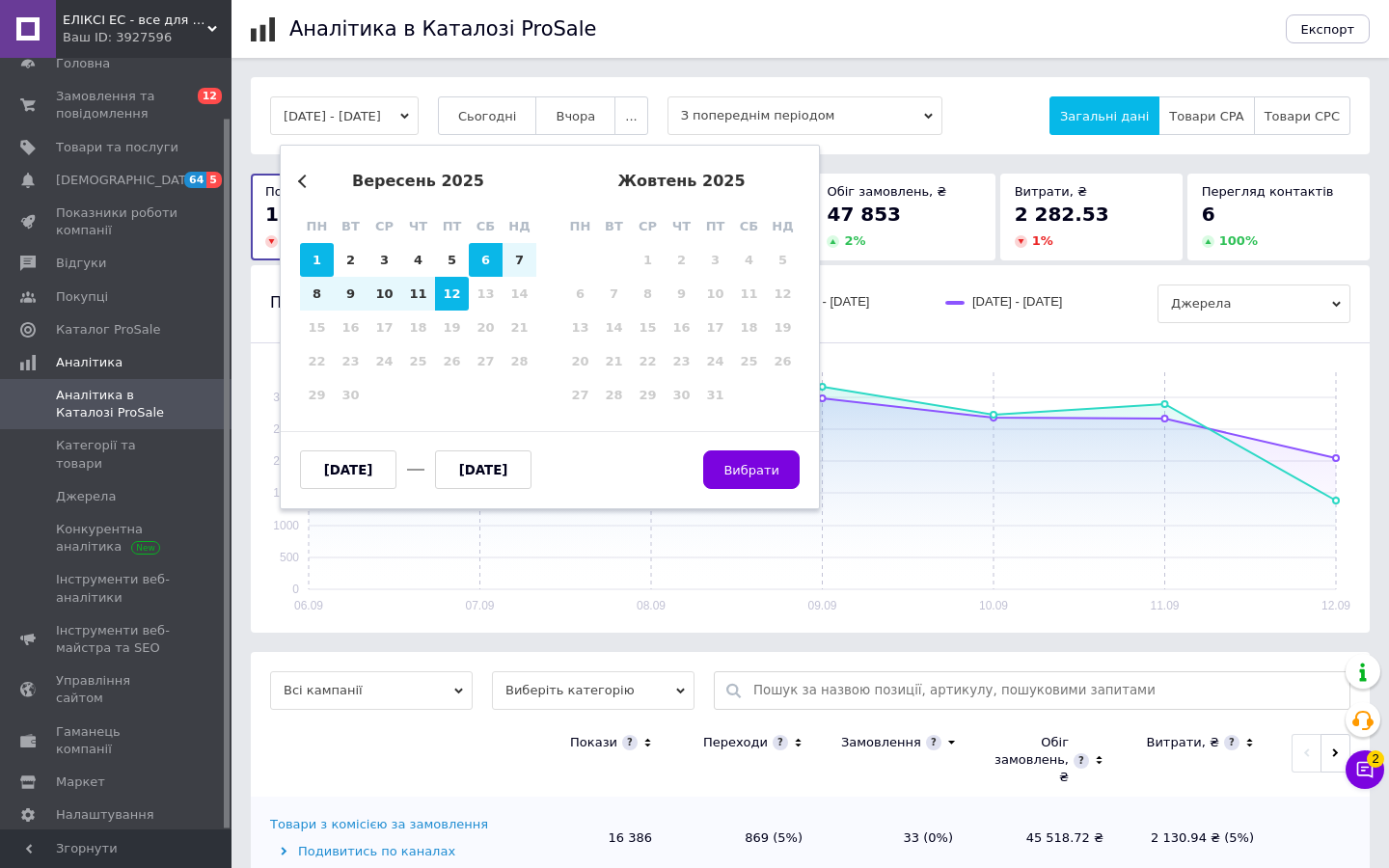
click at [312, 244] on div "1" at bounding box center [316, 260] width 34 height 34
type input "[DATE]"
click at [444, 284] on div "12" at bounding box center [452, 293] width 34 height 34
type input "[DATE]"
click at [760, 466] on span "Вибрати" at bounding box center [750, 470] width 55 height 15
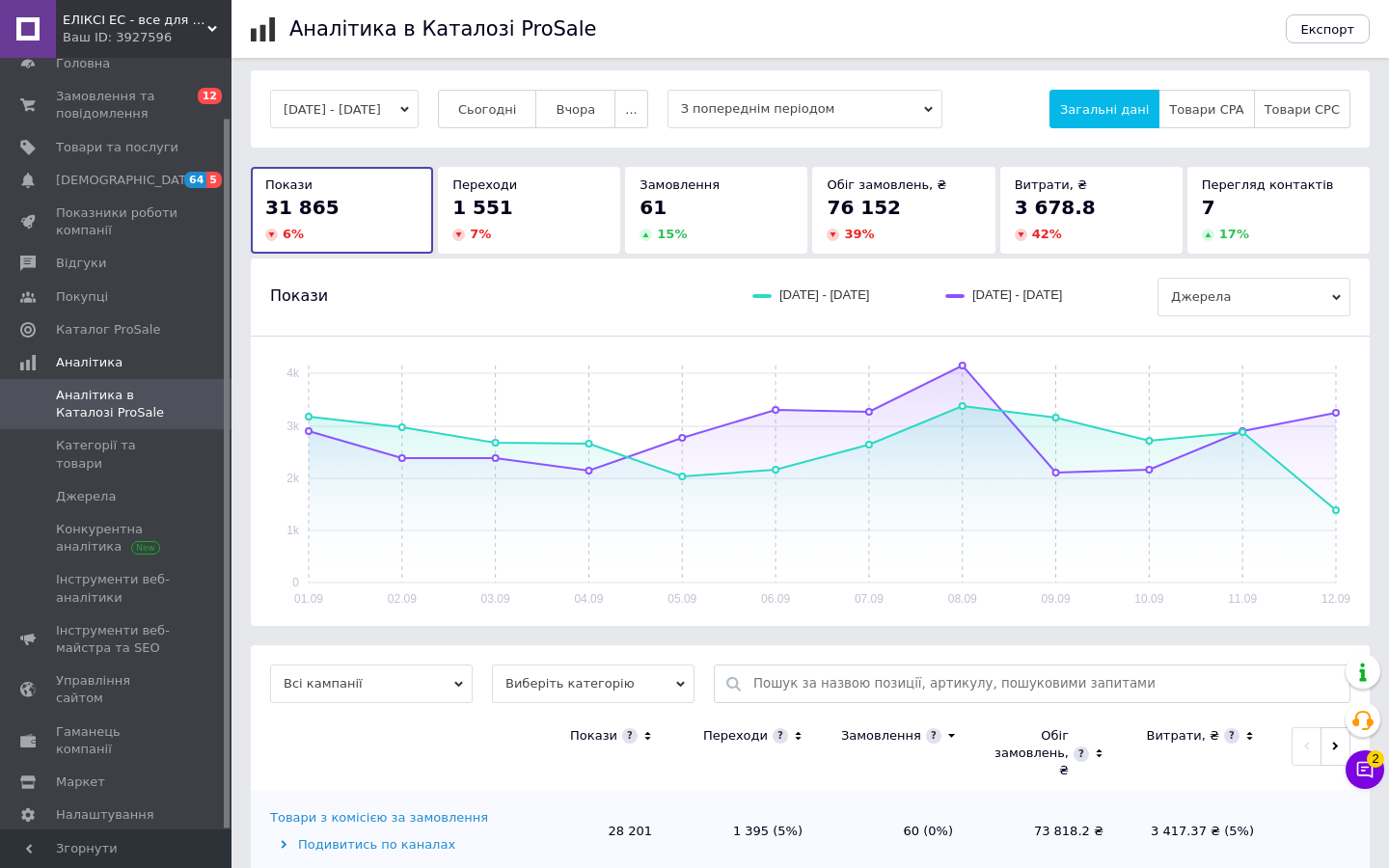
scroll to position [133, 0]
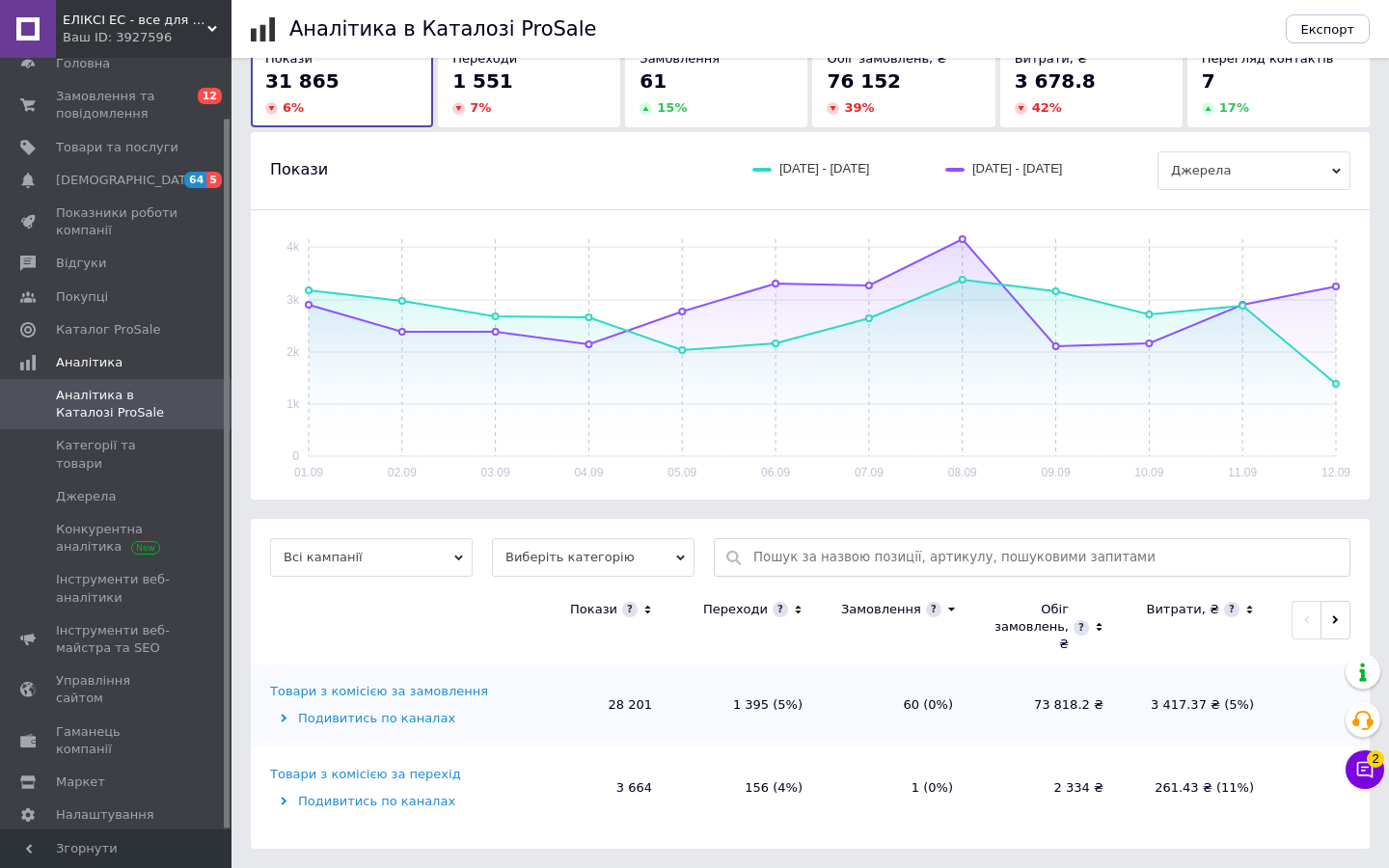
click at [440, 666] on div "Подивитись по каналах" at bounding box center [392, 802] width 246 height 18
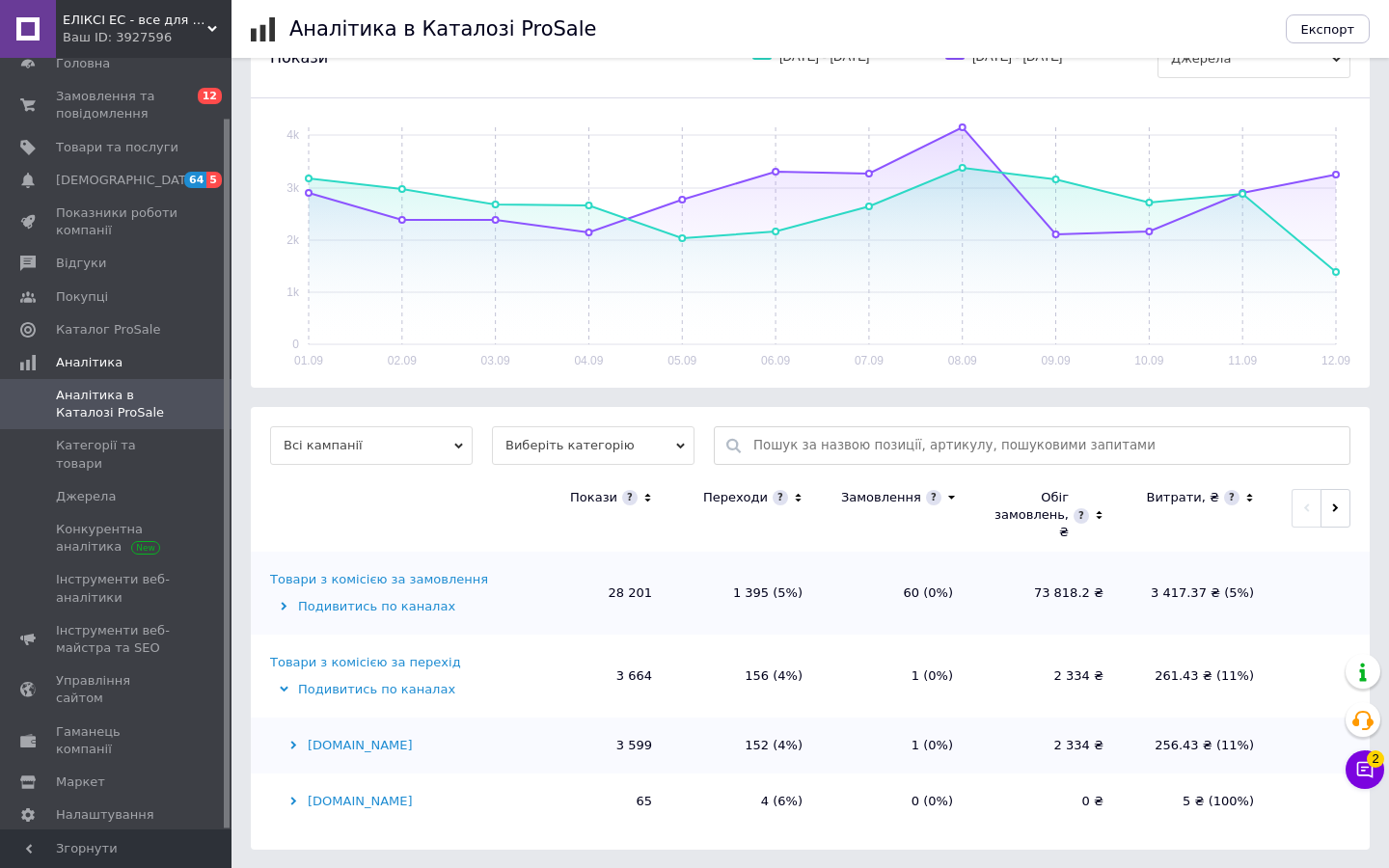
click at [349, 666] on div "Подивитись по каналах" at bounding box center [392, 690] width 246 height 18
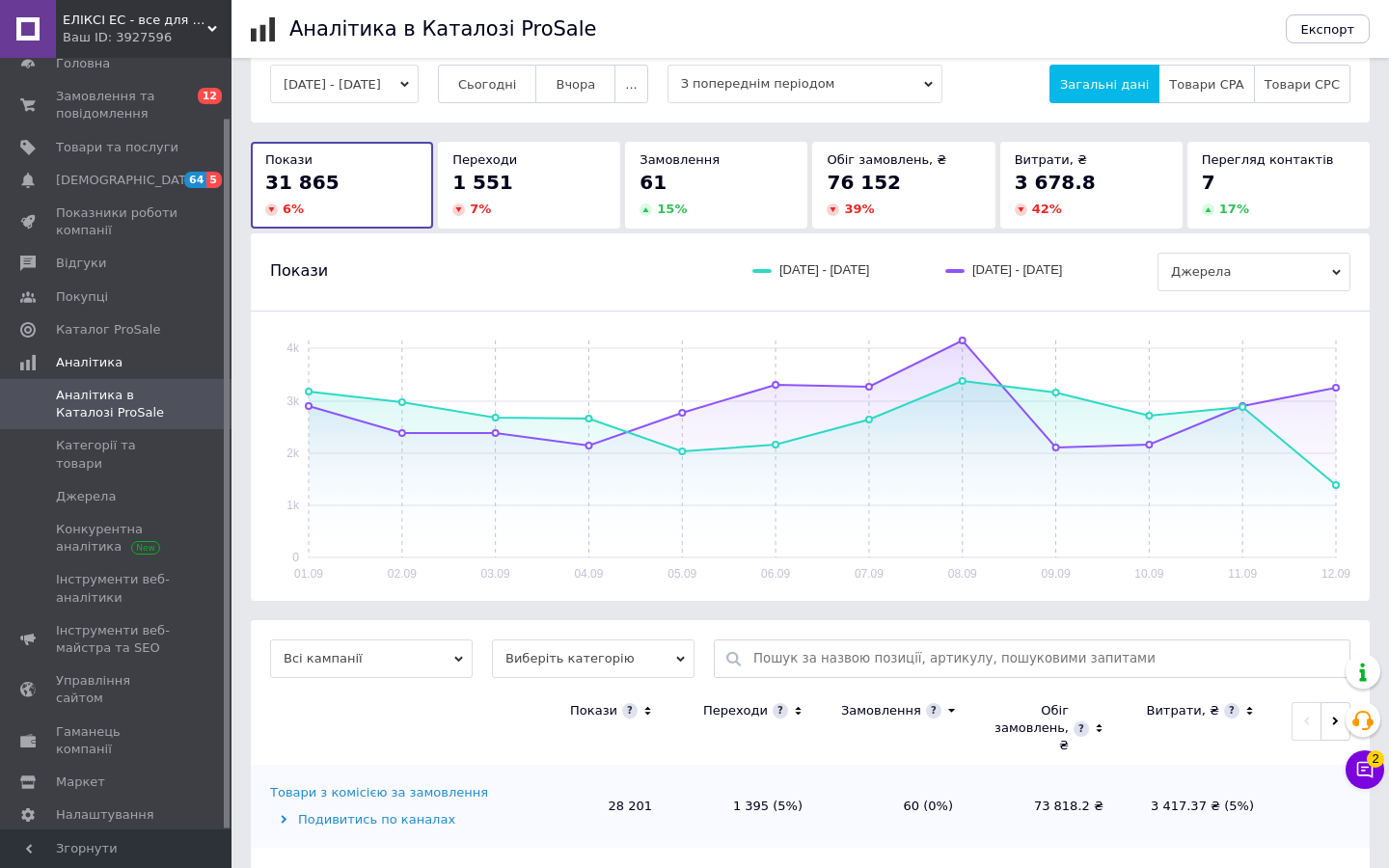
scroll to position [0, 0]
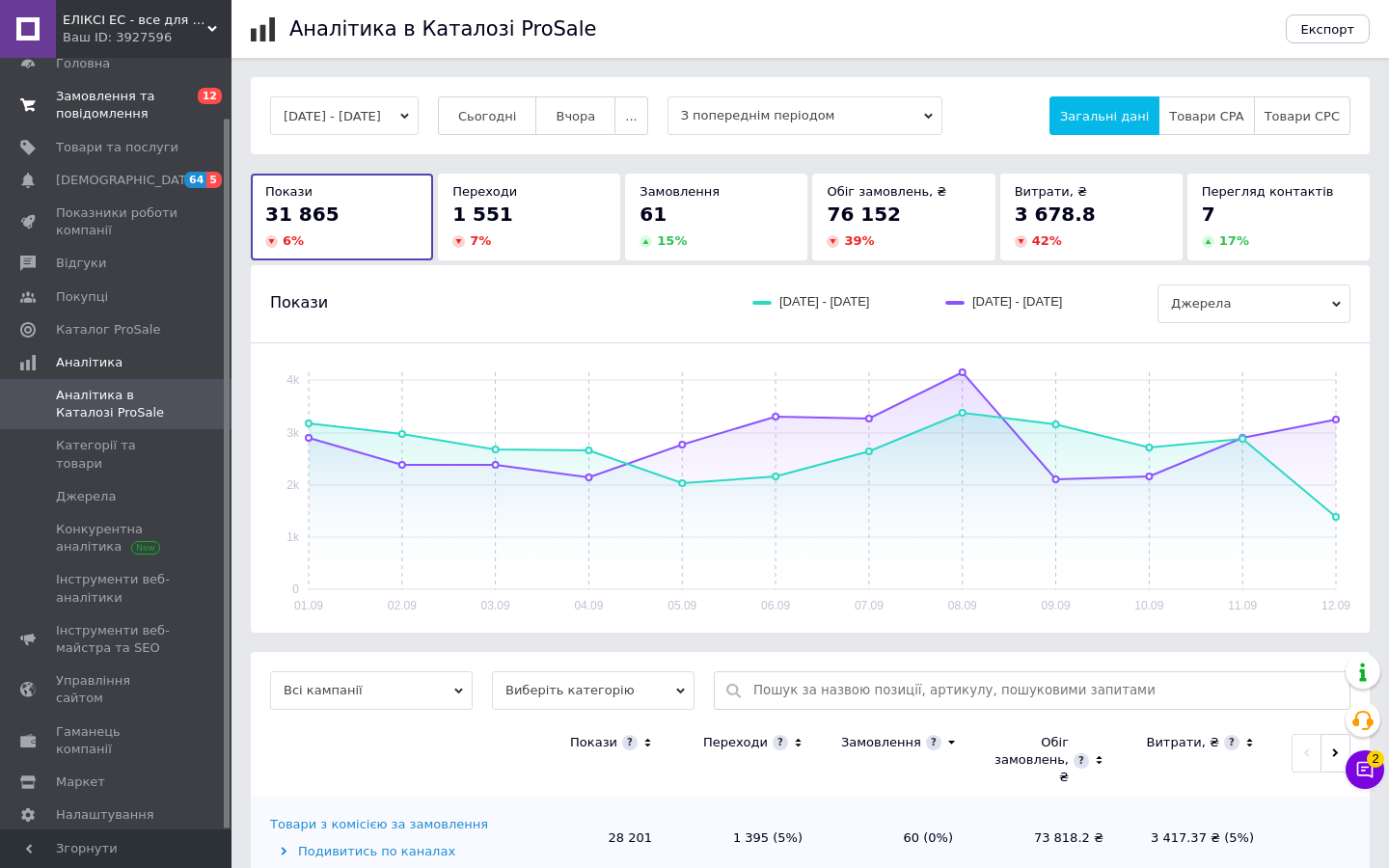
click at [96, 102] on span "Замовлення та повідомлення" at bounding box center [117, 105] width 123 height 35
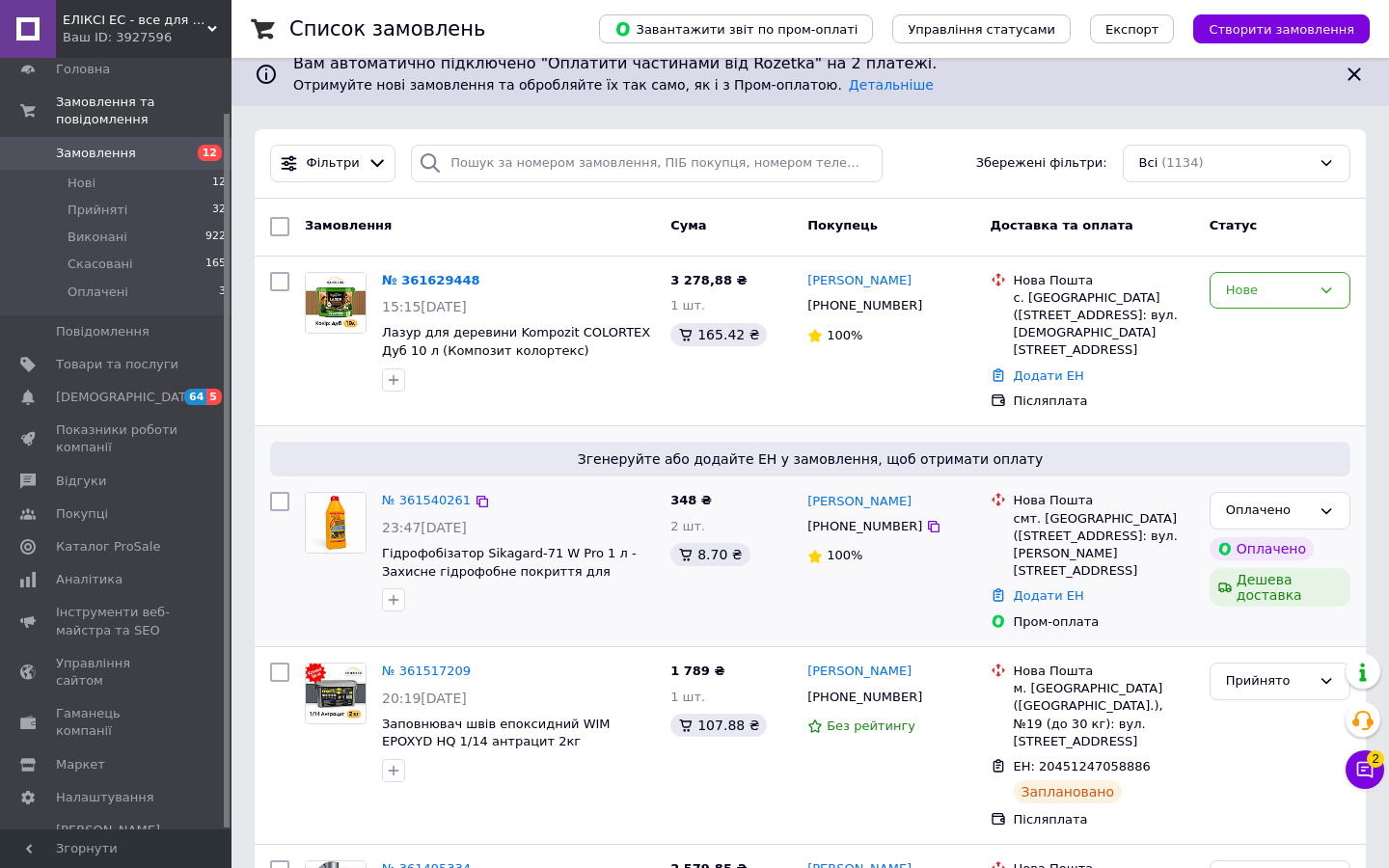
scroll to position [19, 0]
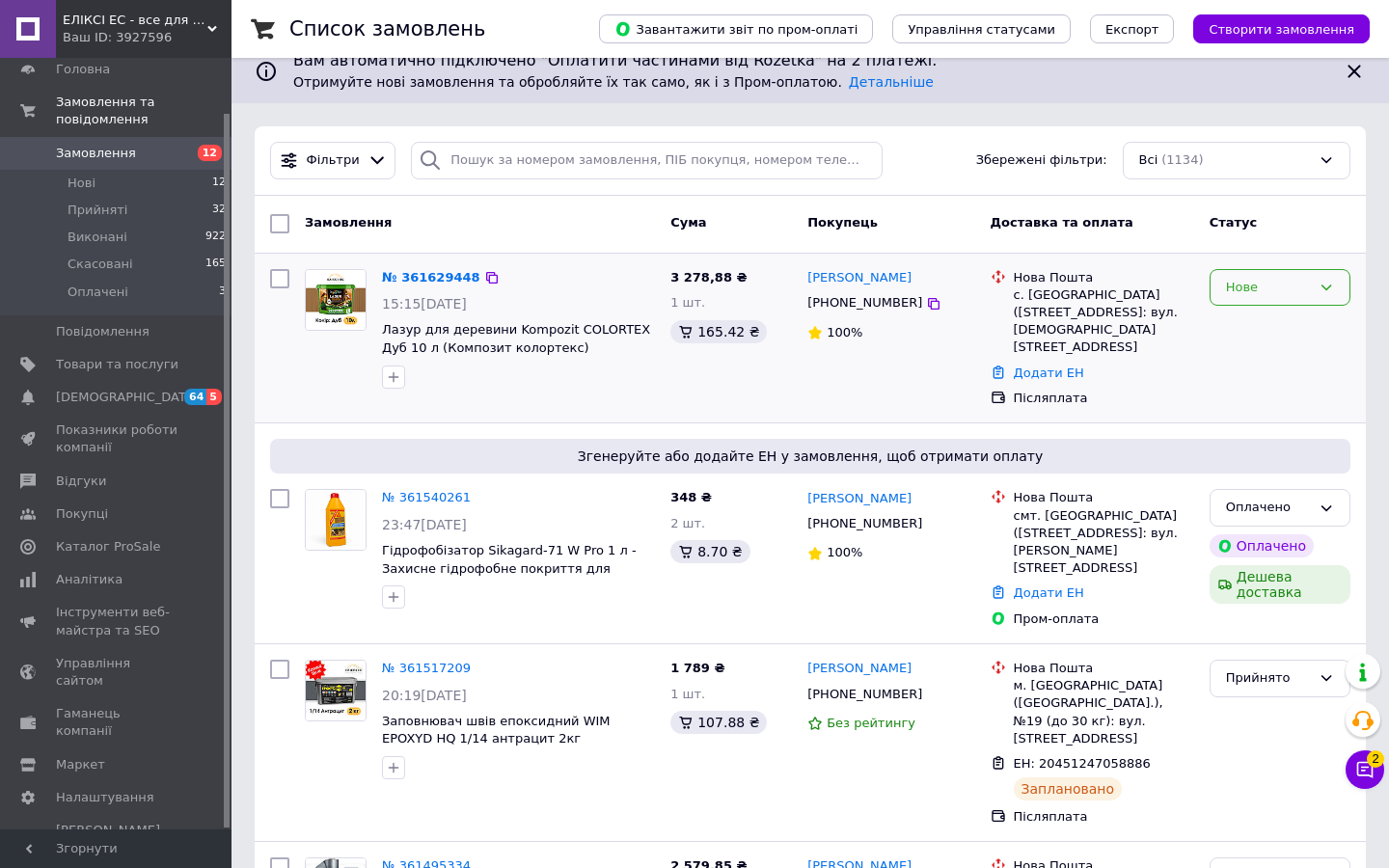
click at [1229, 292] on div "Нове" at bounding box center [1267, 287] width 85 height 20
click at [1238, 326] on li "Прийнято" at bounding box center [1280, 327] width 139 height 36
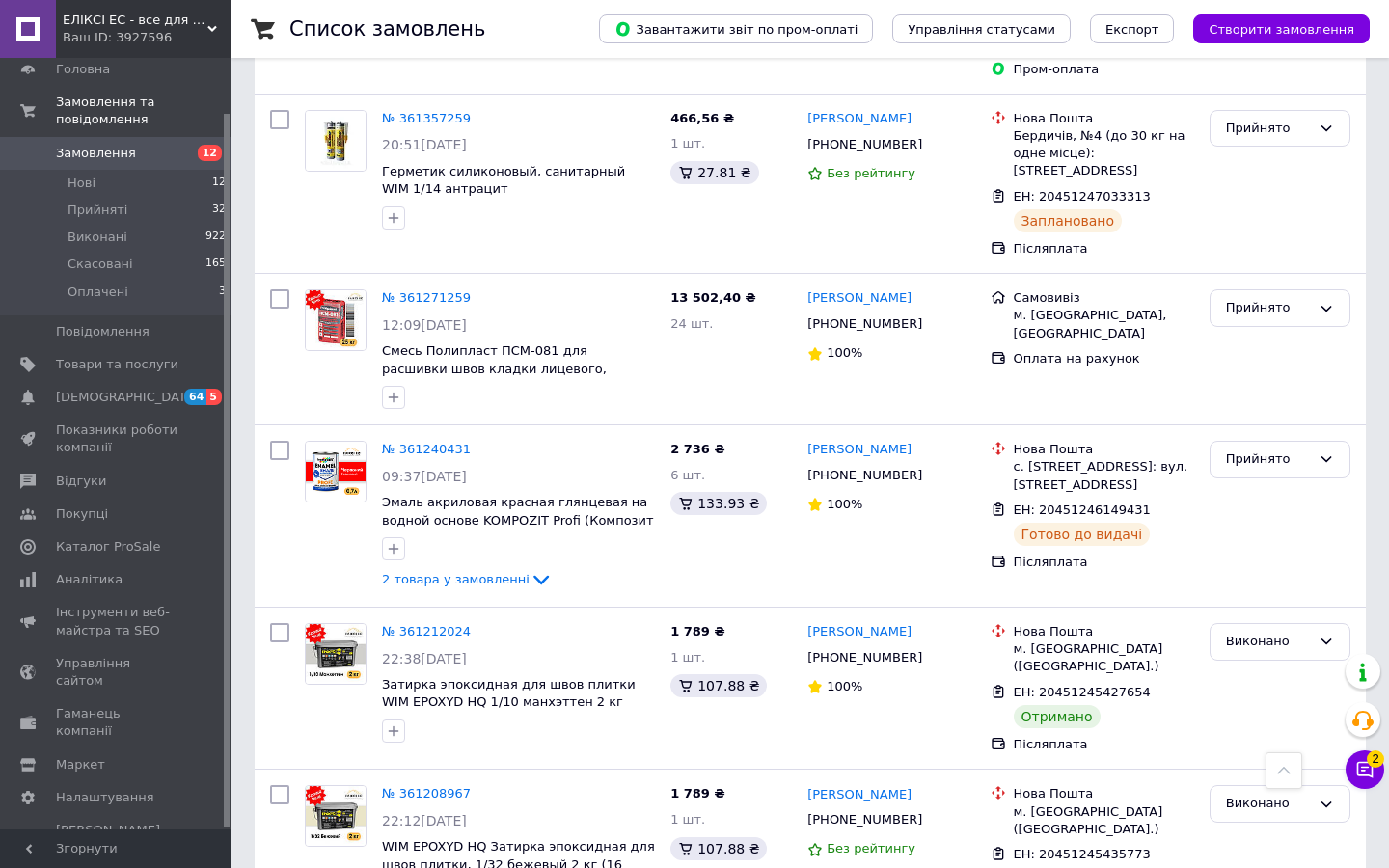
scroll to position [2746, 0]
